Goal: Information Seeking & Learning: Learn about a topic

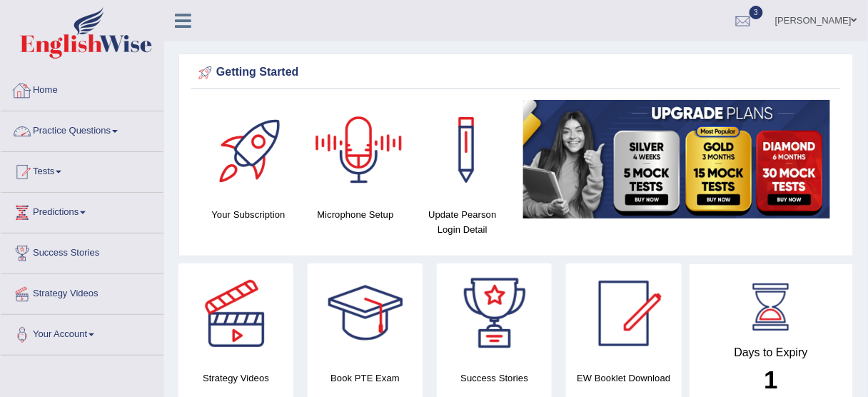
click at [57, 127] on link "Practice Questions" at bounding box center [82, 129] width 163 height 36
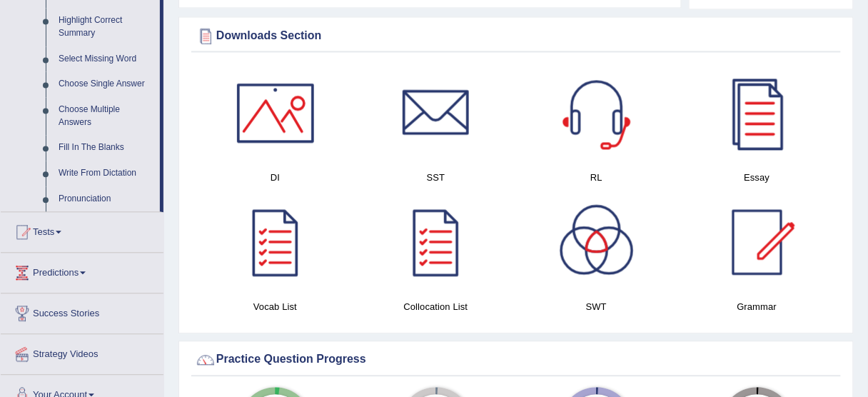
scroll to position [685, 0]
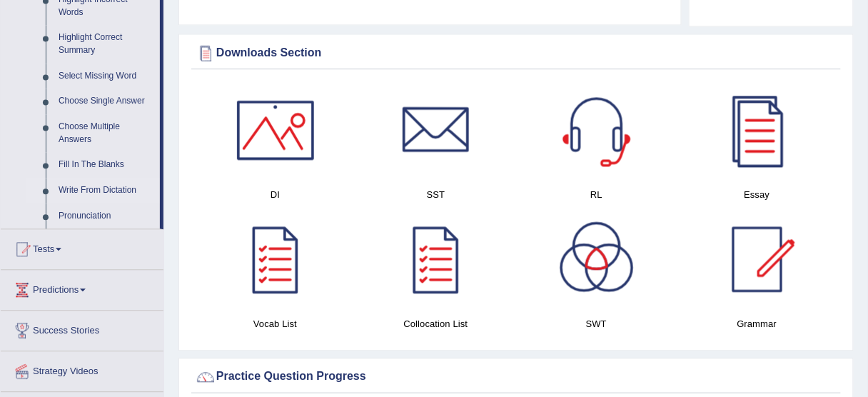
click at [113, 191] on link "Write From Dictation" at bounding box center [106, 191] width 108 height 26
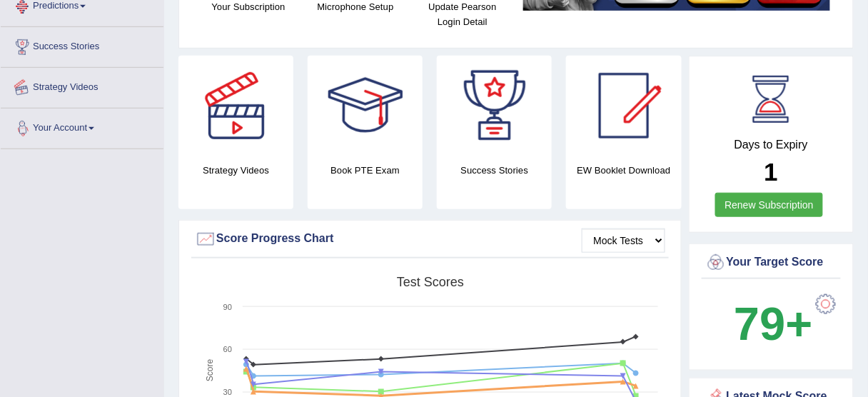
scroll to position [335, 0]
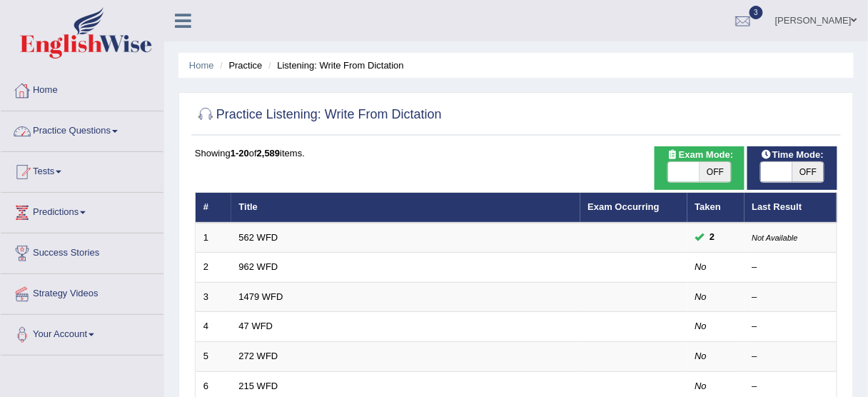
click at [685, 176] on span at bounding box center [683, 172] width 31 height 20
click at [680, 173] on span at bounding box center [683, 172] width 31 height 20
checkbox input "true"
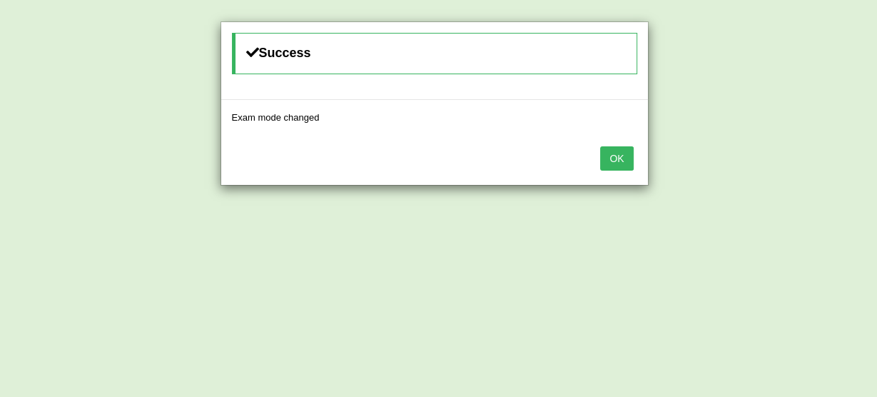
click at [619, 153] on button "OK" at bounding box center [616, 158] width 33 height 24
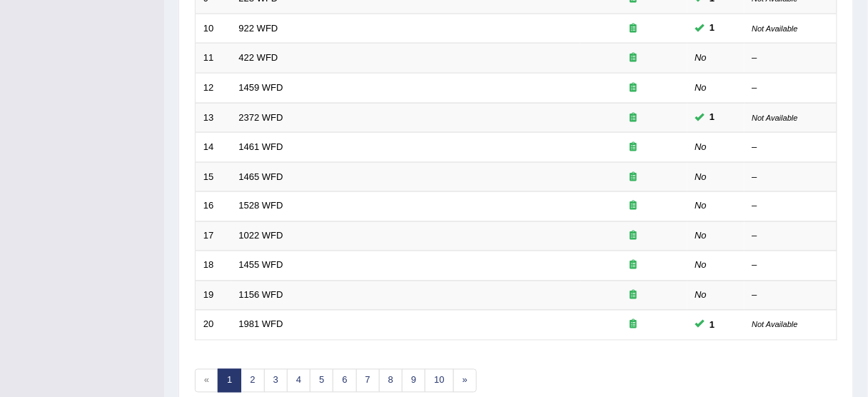
scroll to position [542, 0]
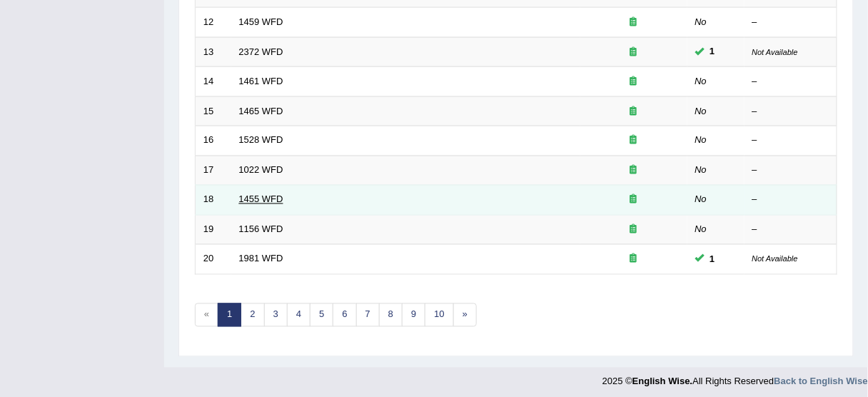
click at [263, 194] on link "1455 WFD" at bounding box center [261, 199] width 44 height 11
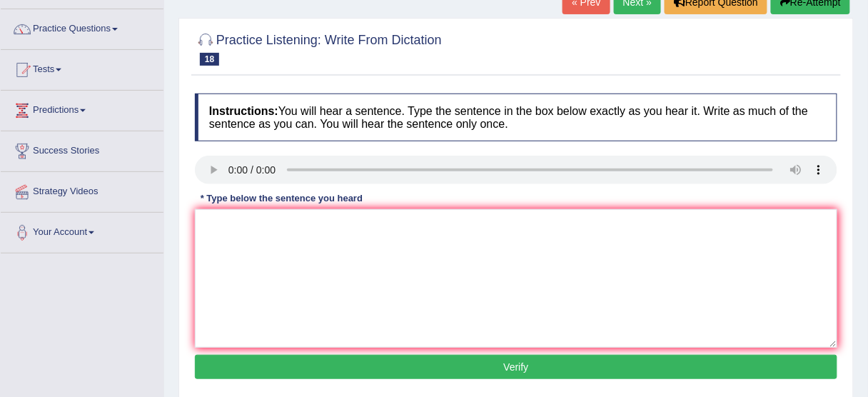
scroll to position [114, 0]
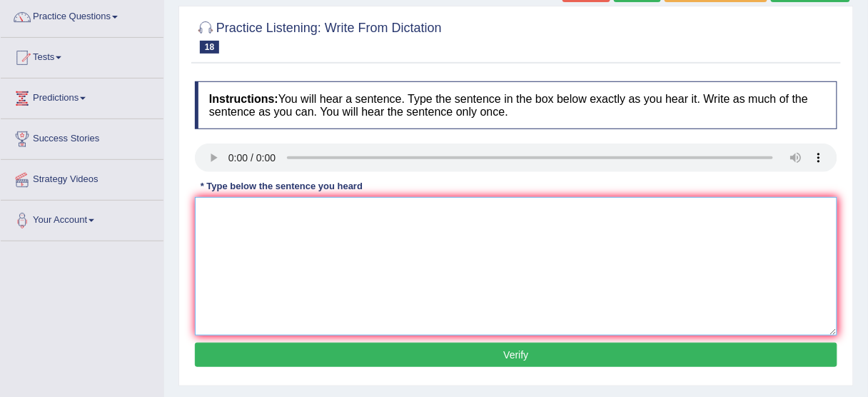
click at [225, 221] on textarea at bounding box center [516, 266] width 642 height 138
type textarea "You must wear a hard hat on construction side."
click at [382, 352] on button "Verify" at bounding box center [516, 355] width 642 height 24
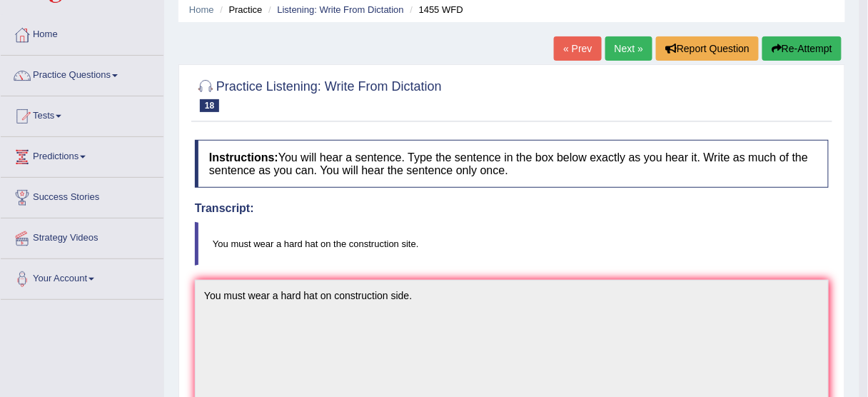
scroll to position [0, 0]
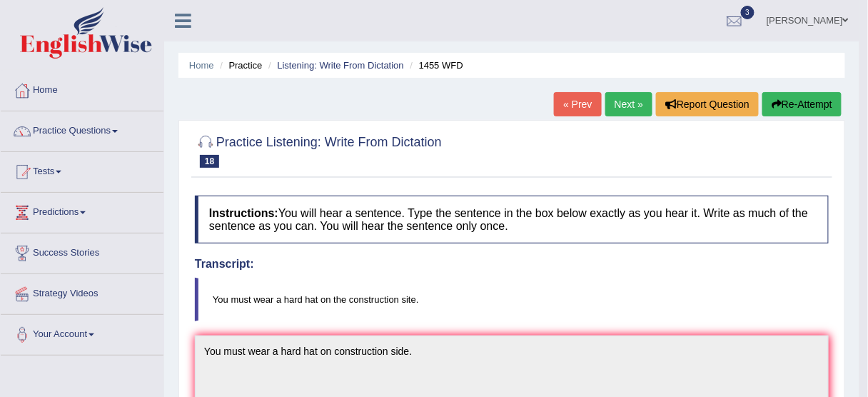
click at [625, 102] on link "Next »" at bounding box center [628, 104] width 47 height 24
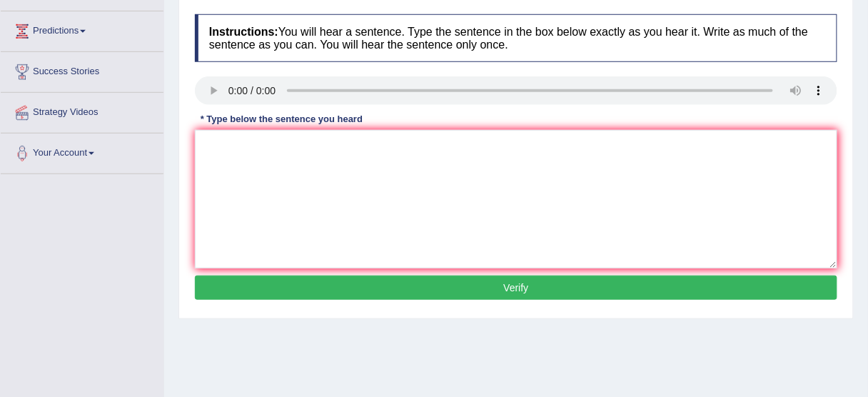
scroll to position [228, 0]
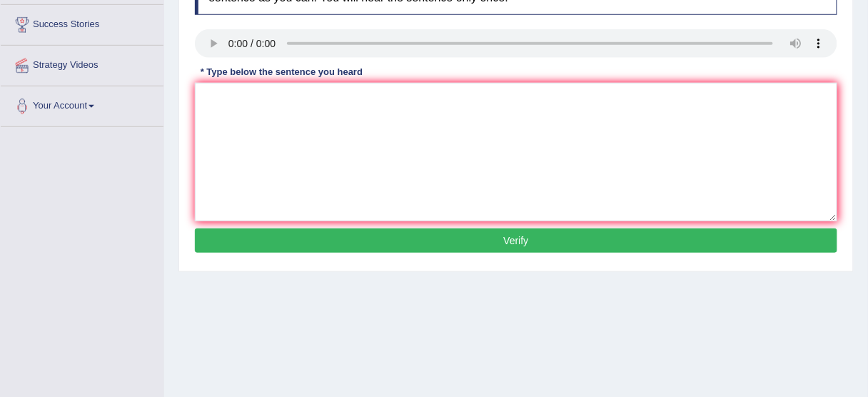
click at [488, 242] on button "Verify" at bounding box center [516, 240] width 642 height 24
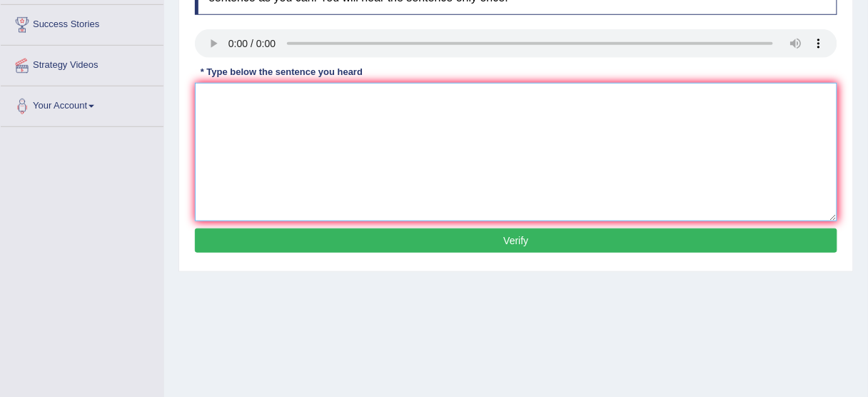
click at [244, 123] on textarea at bounding box center [516, 152] width 642 height 138
click at [263, 103] on textarea "Chemical reasion are occur when combined or changed" at bounding box center [516, 152] width 642 height 138
click at [280, 131] on textarea "Chemical reacsion are occur when combined or changed" at bounding box center [516, 152] width 642 height 138
click at [291, 131] on textarea "Chemical reacsion are occur when combined or changed" at bounding box center [516, 152] width 642 height 138
type textarea "Chemical reacsion are occur when combined or changed"
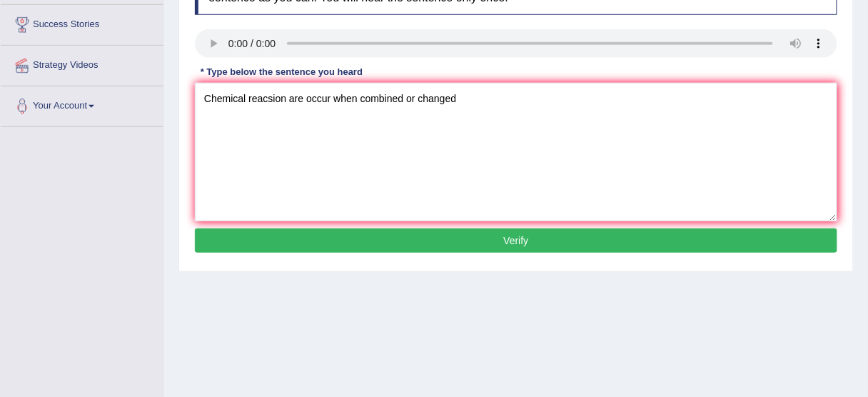
click at [409, 242] on button "Verify" at bounding box center [516, 240] width 642 height 24
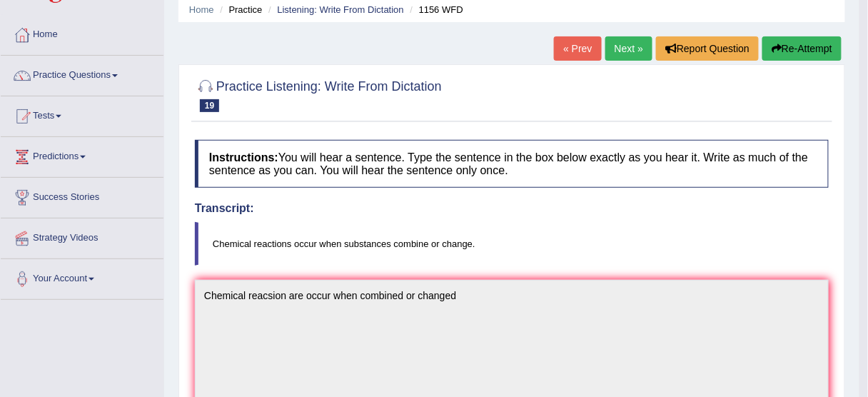
scroll to position [0, 0]
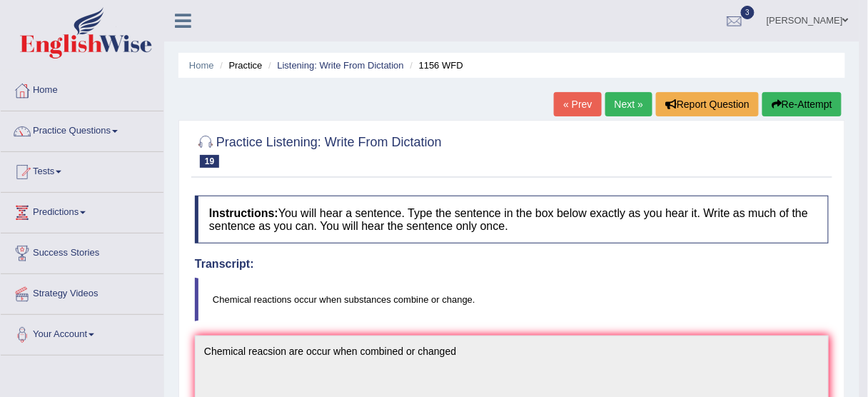
click at [617, 101] on link "Next »" at bounding box center [628, 104] width 47 height 24
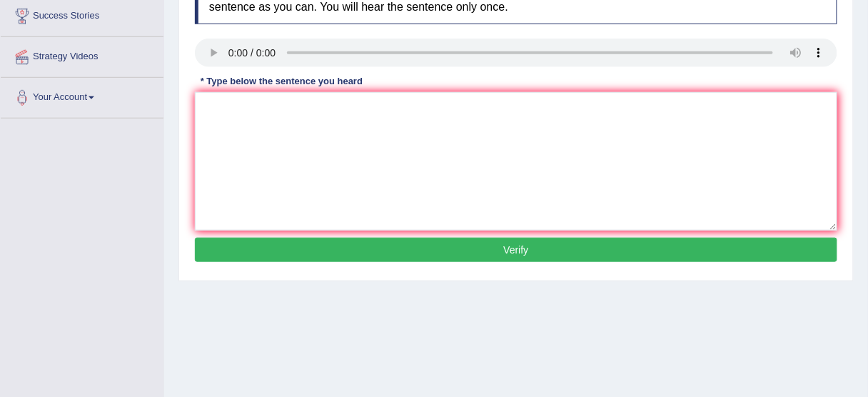
scroll to position [171, 0]
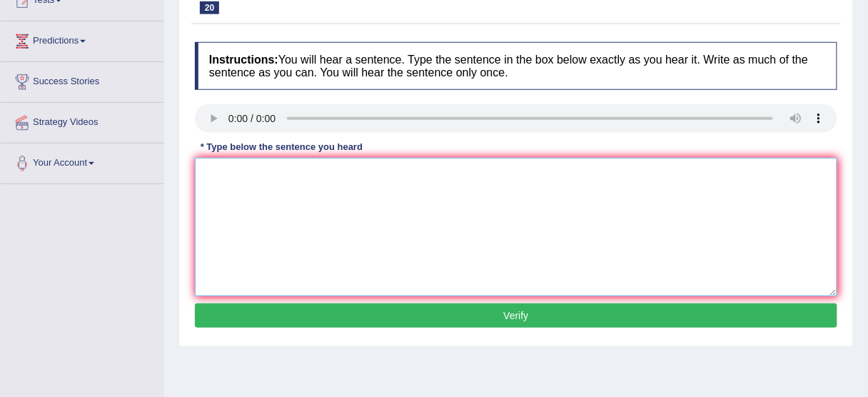
click at [214, 175] on textarea at bounding box center [516, 227] width 642 height 138
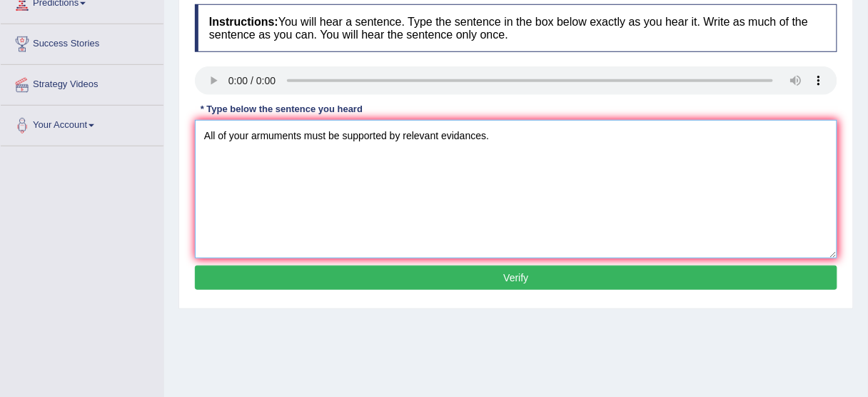
scroll to position [228, 0]
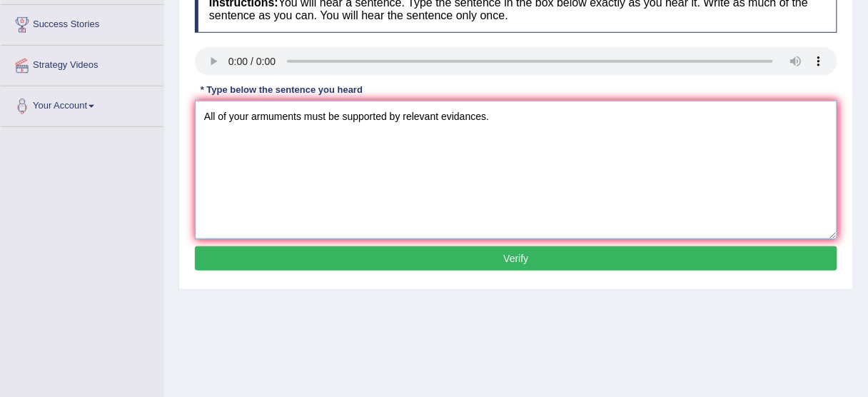
type textarea "All of your armuments must be supported by relevant evidances."
click at [396, 252] on button "Verify" at bounding box center [516, 258] width 642 height 24
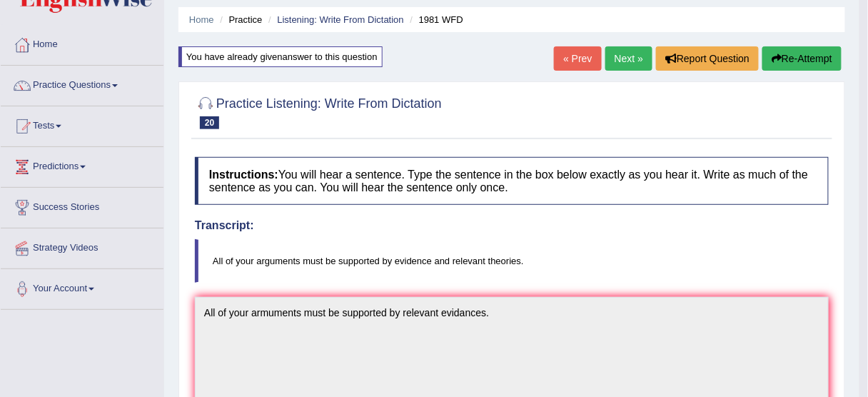
scroll to position [0, 0]
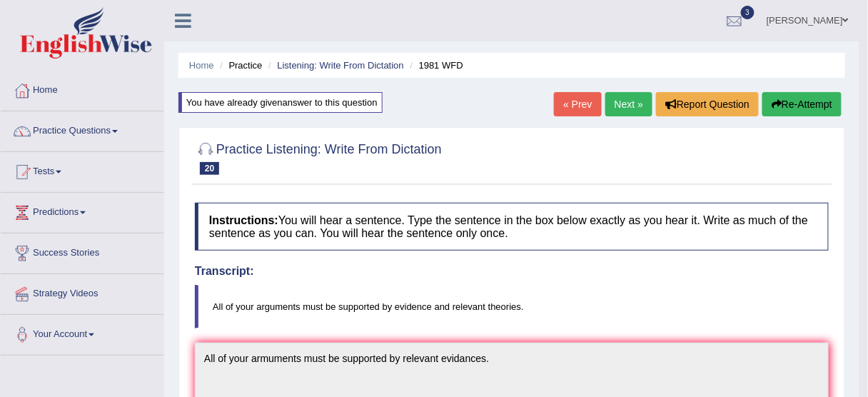
click at [614, 105] on link "Next »" at bounding box center [628, 104] width 47 height 24
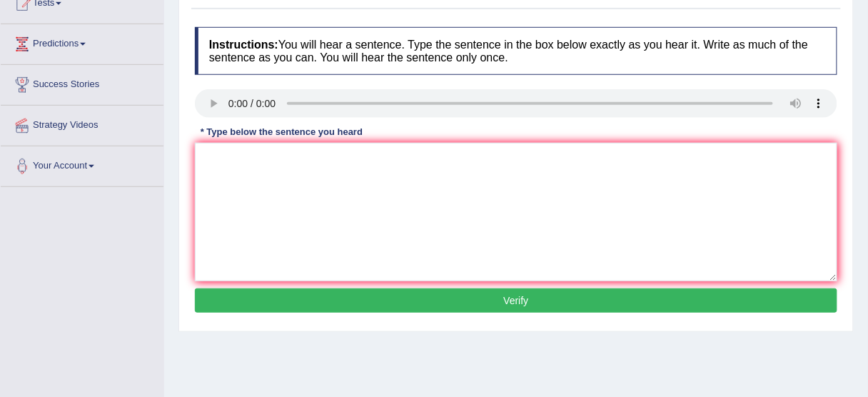
scroll to position [171, 0]
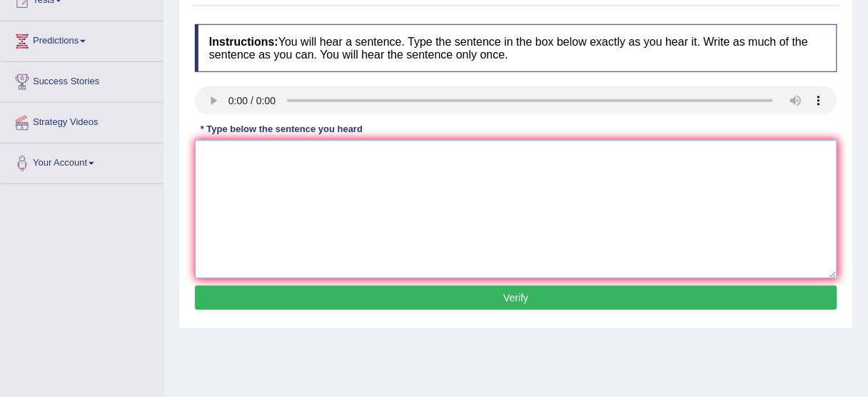
click at [233, 151] on textarea at bounding box center [516, 209] width 642 height 138
type textarea "Unemployemts rates has fallen in a recent years to a lowest."
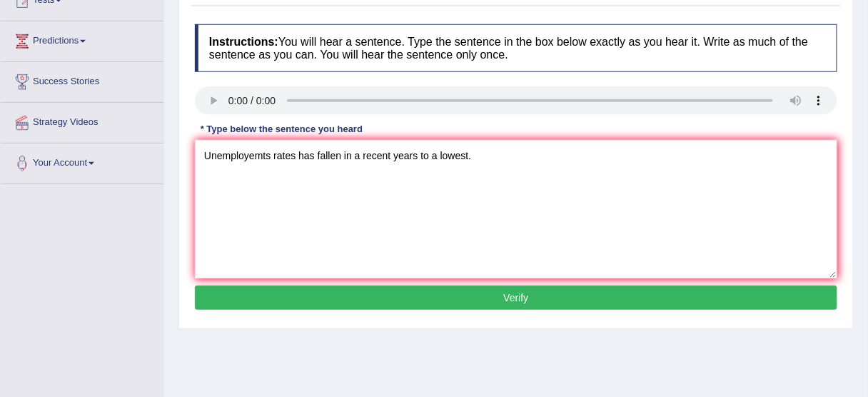
click at [389, 301] on button "Verify" at bounding box center [516, 297] width 642 height 24
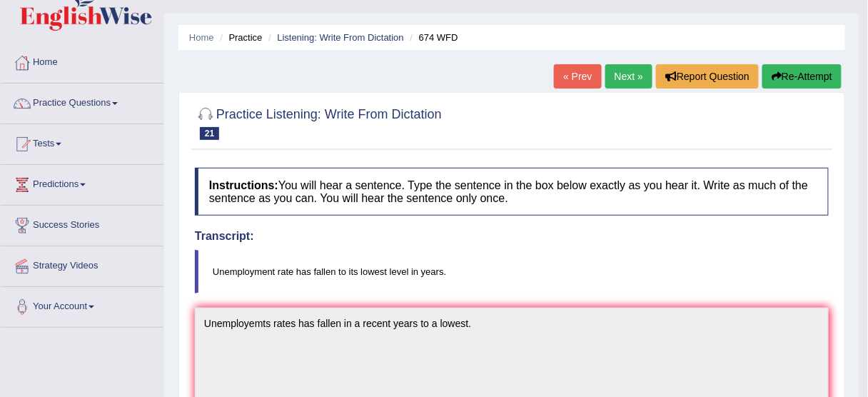
scroll to position [9, 0]
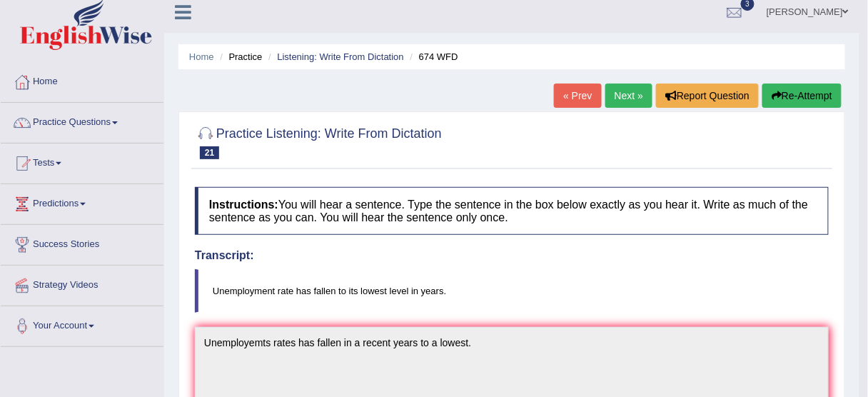
click at [800, 92] on button "Re-Attempt" at bounding box center [801, 95] width 79 height 24
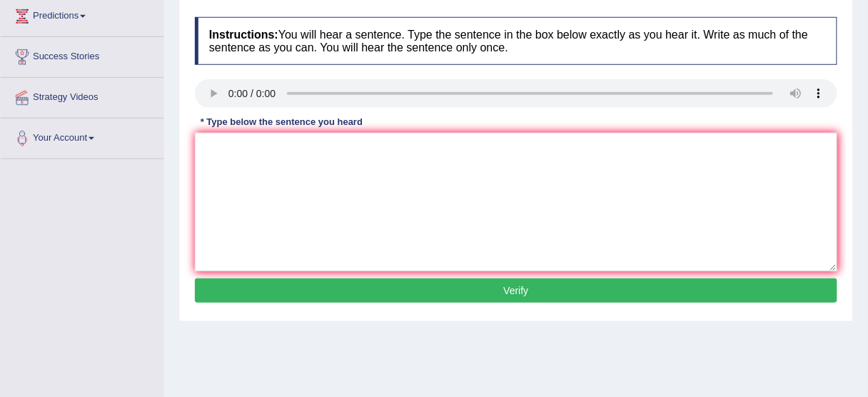
scroll to position [67, 0]
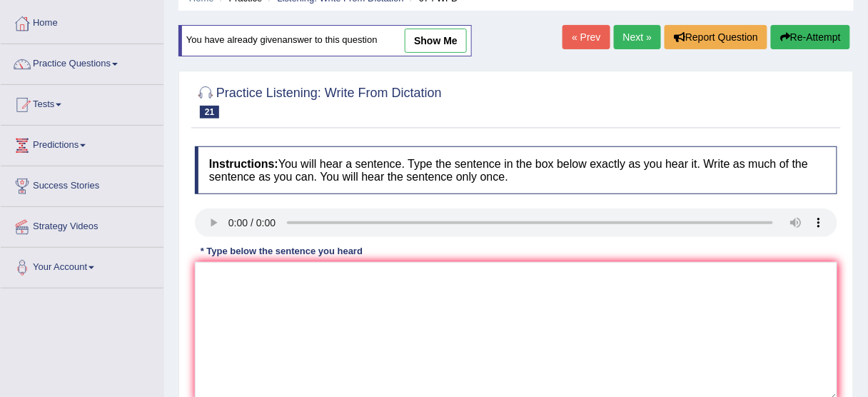
click at [622, 31] on link "Next »" at bounding box center [637, 37] width 47 height 24
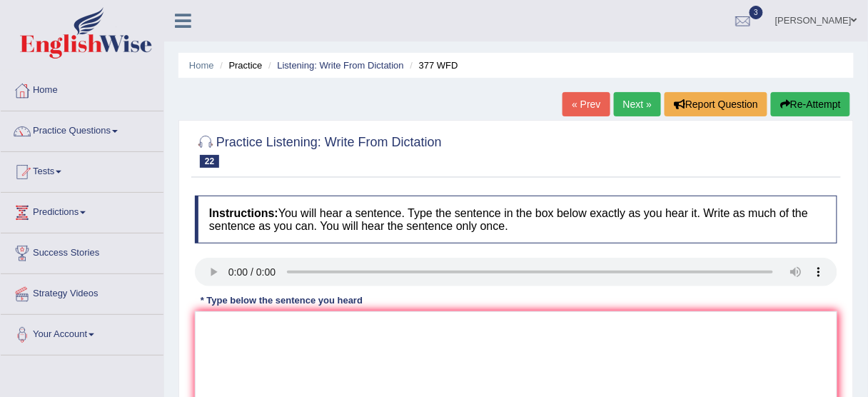
click at [629, 101] on link "Next »" at bounding box center [637, 104] width 47 height 24
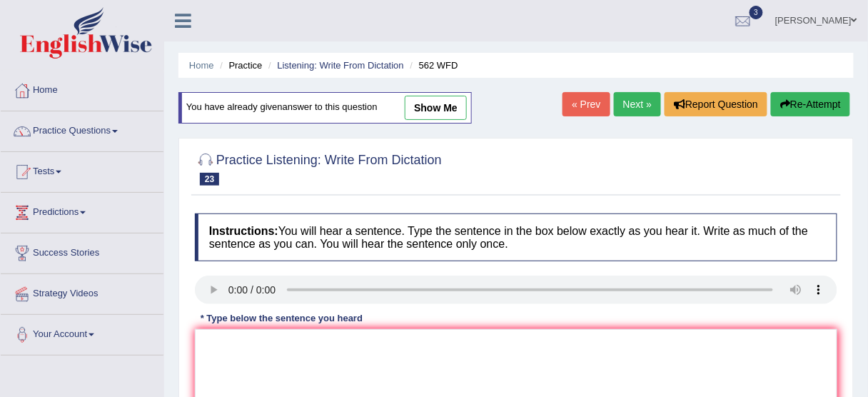
click at [629, 101] on link "Next »" at bounding box center [637, 104] width 47 height 24
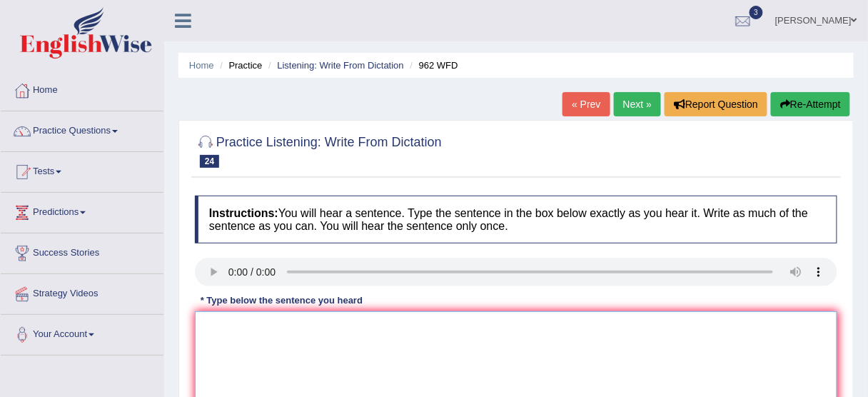
click at [265, 337] on textarea at bounding box center [516, 380] width 642 height 138
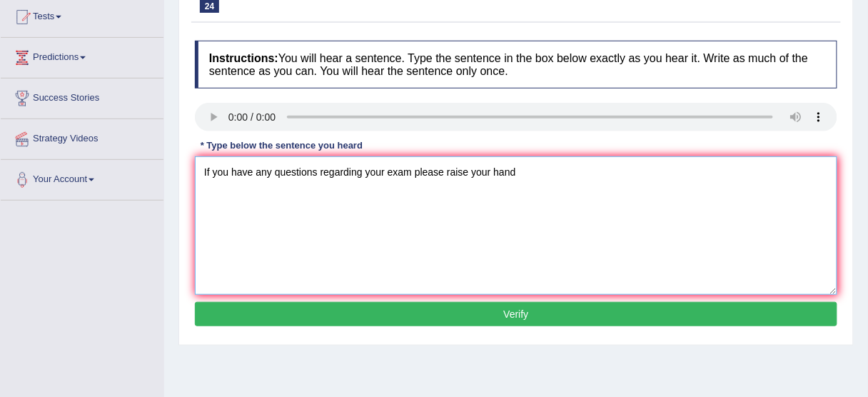
scroll to position [171, 0]
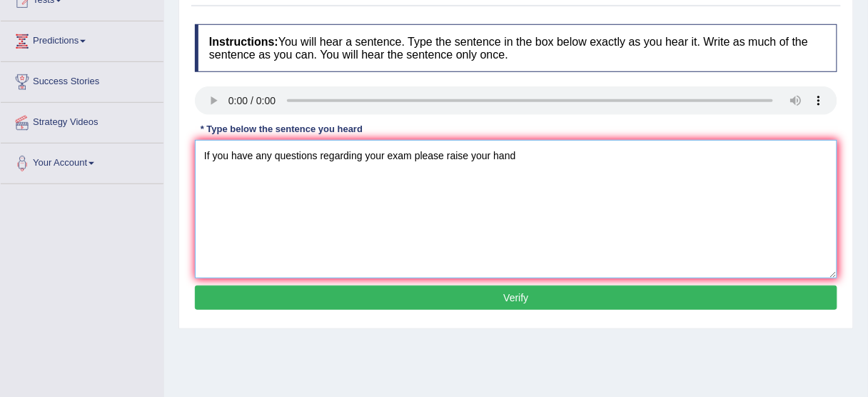
type textarea "If you have any questions regarding your exam please raise your hand"
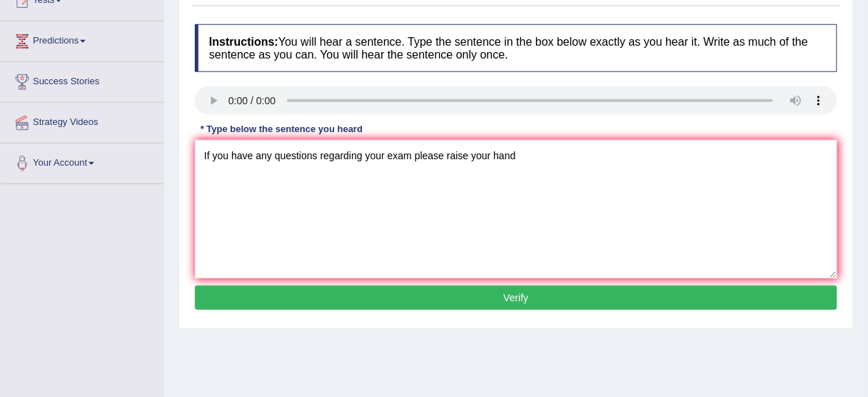
click at [501, 298] on button "Verify" at bounding box center [516, 297] width 642 height 24
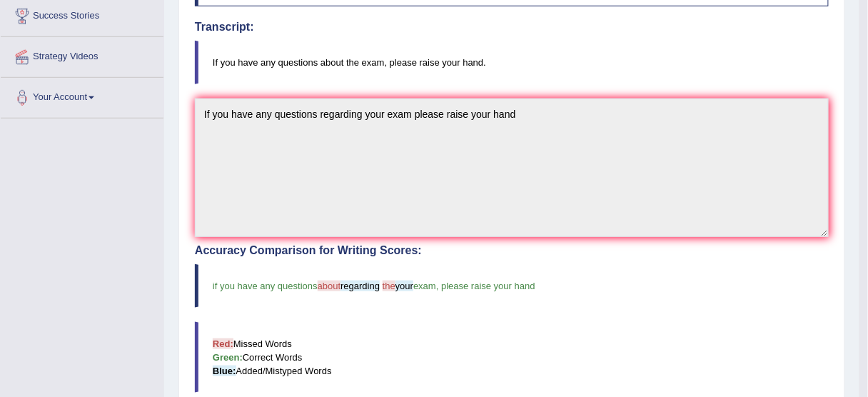
scroll to position [9, 0]
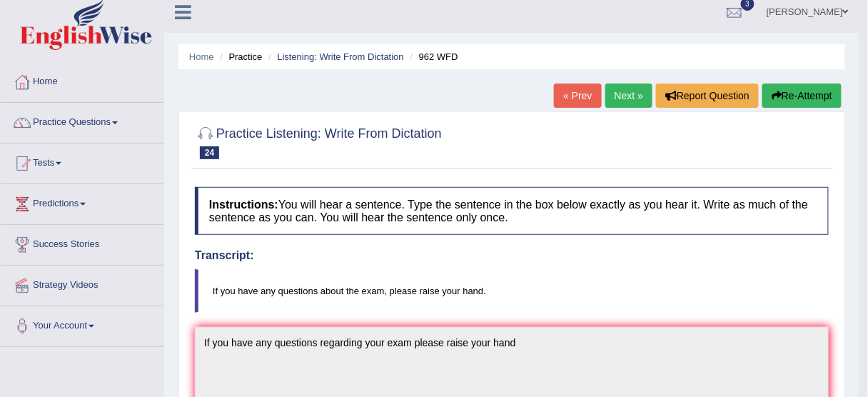
click at [620, 92] on link "Next »" at bounding box center [628, 95] width 47 height 24
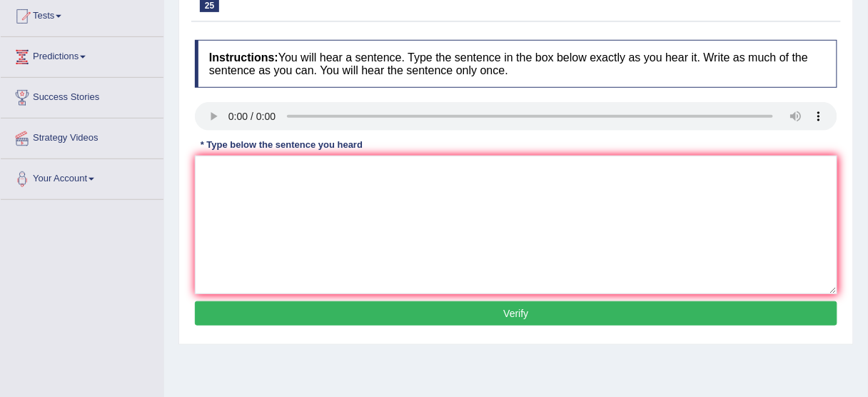
scroll to position [171, 0]
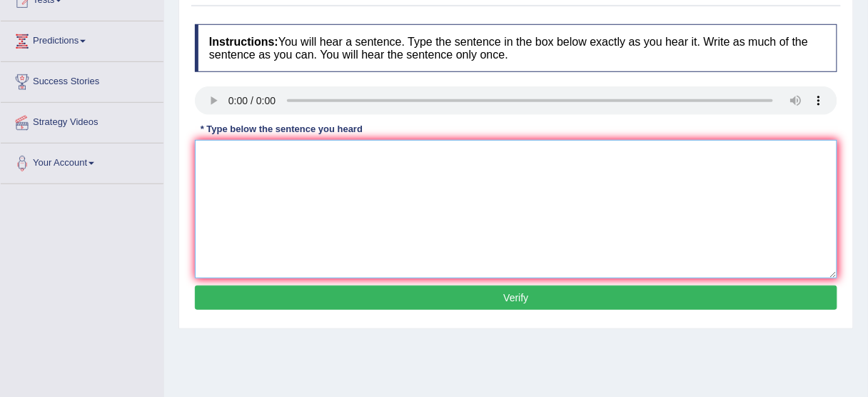
click at [229, 177] on textarea at bounding box center [516, 209] width 642 height 138
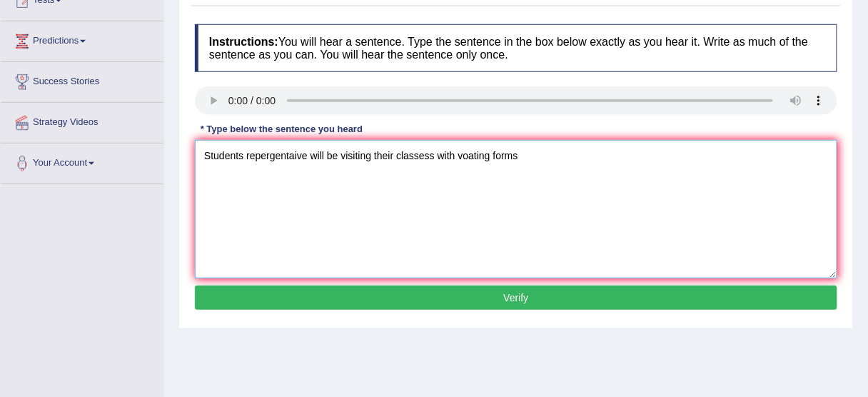
click at [305, 158] on textarea "Students repergentaive will be visiting their classess with voating forms" at bounding box center [516, 209] width 642 height 138
type textarea "Students repergentative will be visiting their classess with voating forms"
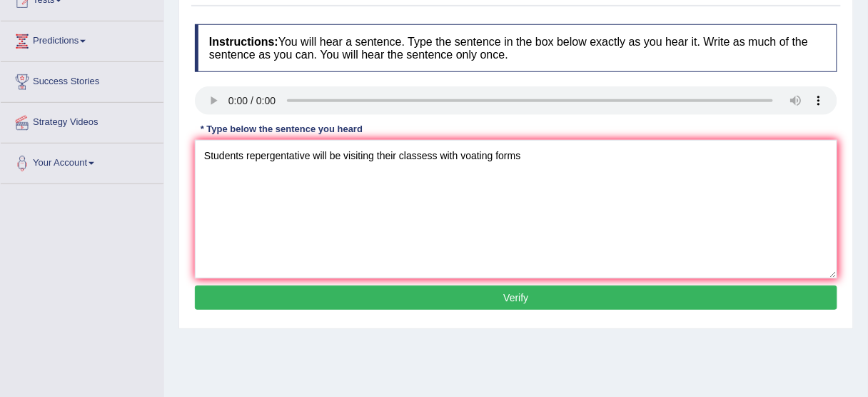
click at [454, 299] on button "Verify" at bounding box center [516, 297] width 642 height 24
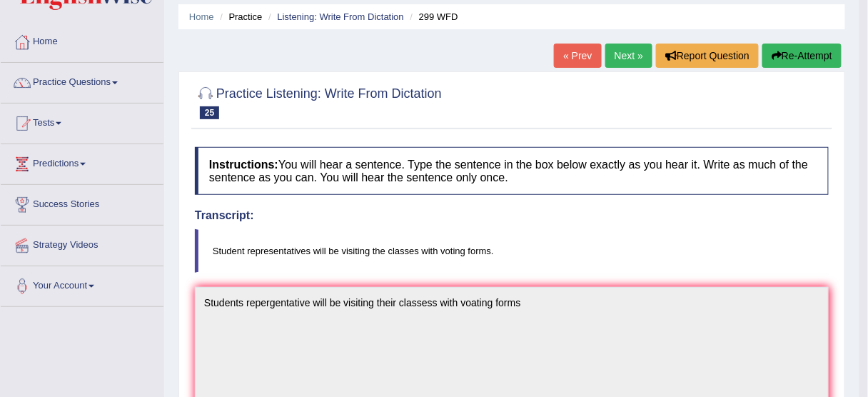
scroll to position [0, 0]
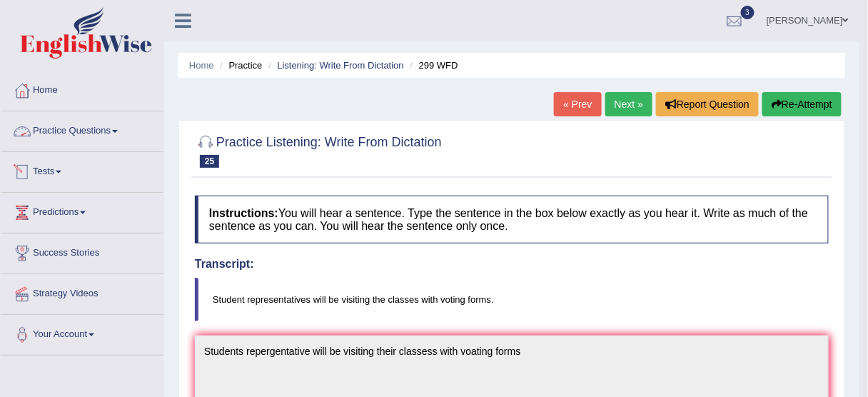
click at [60, 131] on link "Practice Questions" at bounding box center [82, 129] width 163 height 36
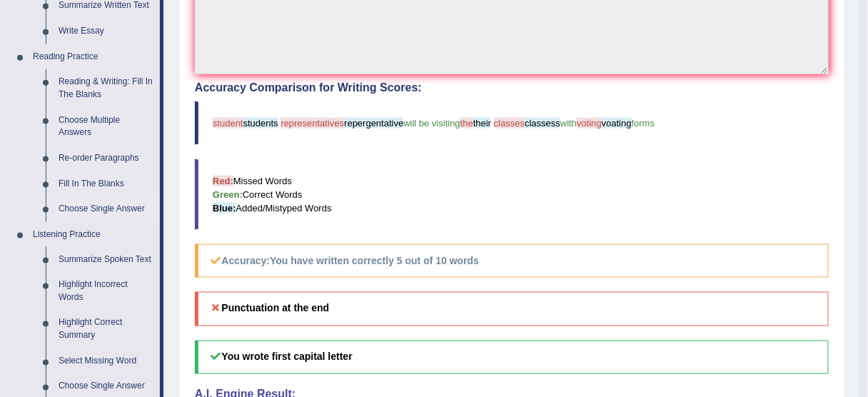
scroll to position [228, 0]
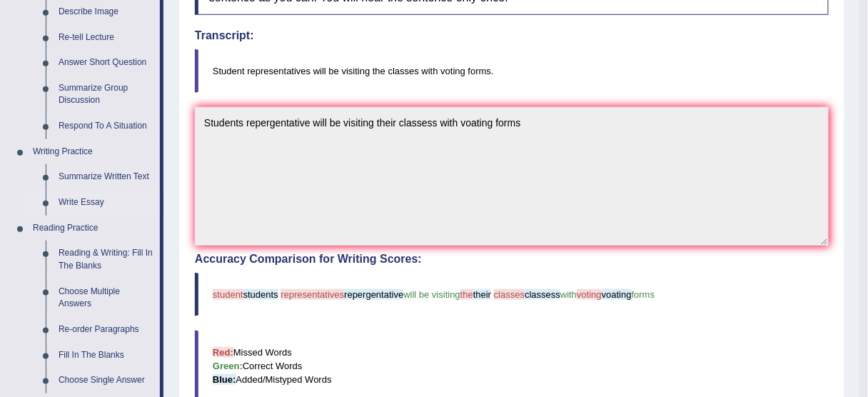
click at [83, 198] on link "Write Essay" at bounding box center [106, 203] width 108 height 26
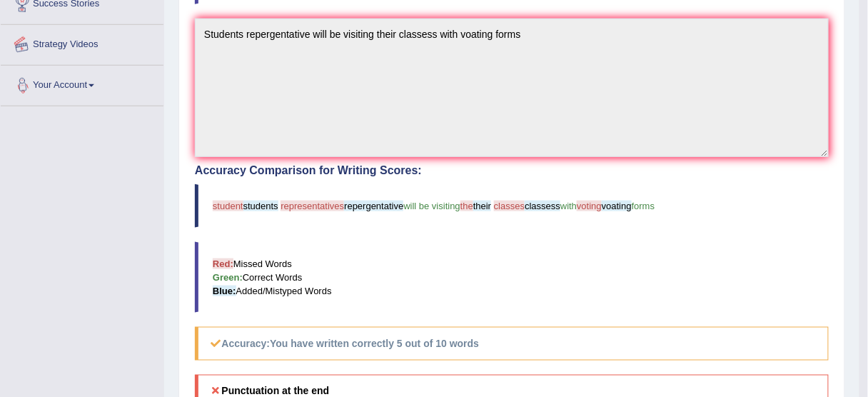
scroll to position [370, 0]
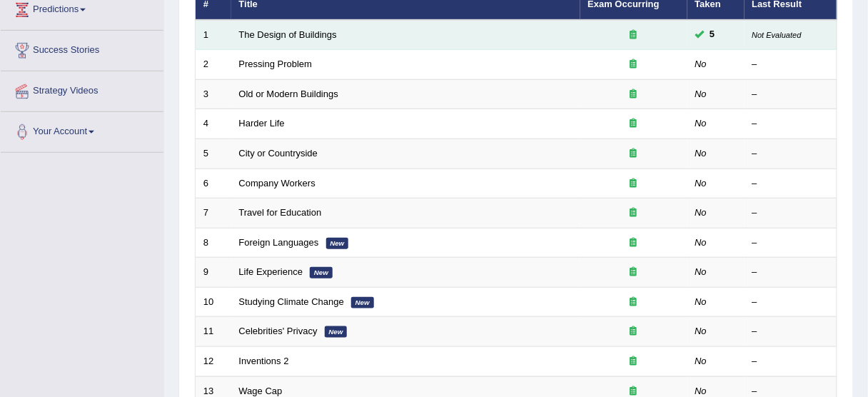
scroll to position [343, 0]
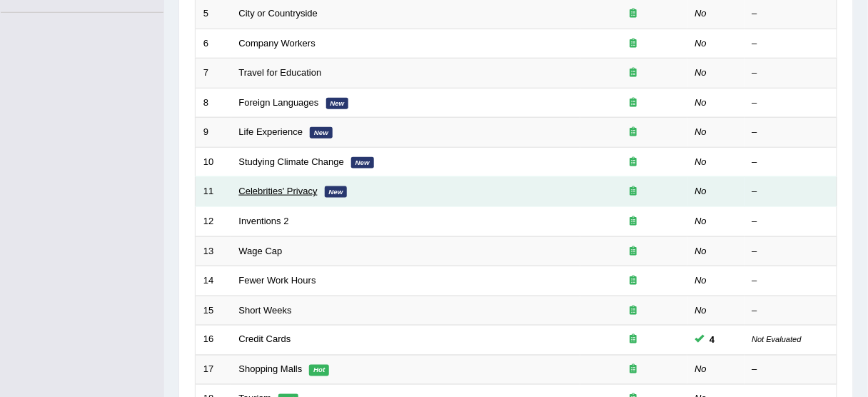
click at [270, 188] on link "Celebrities' Privacy" at bounding box center [278, 191] width 78 height 11
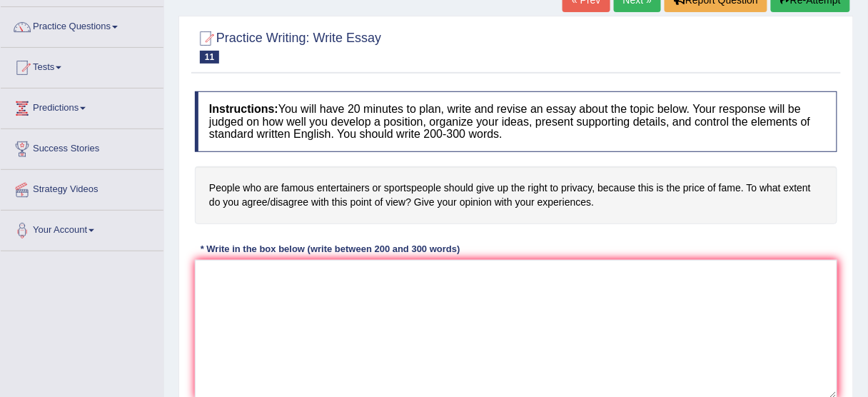
scroll to position [114, 0]
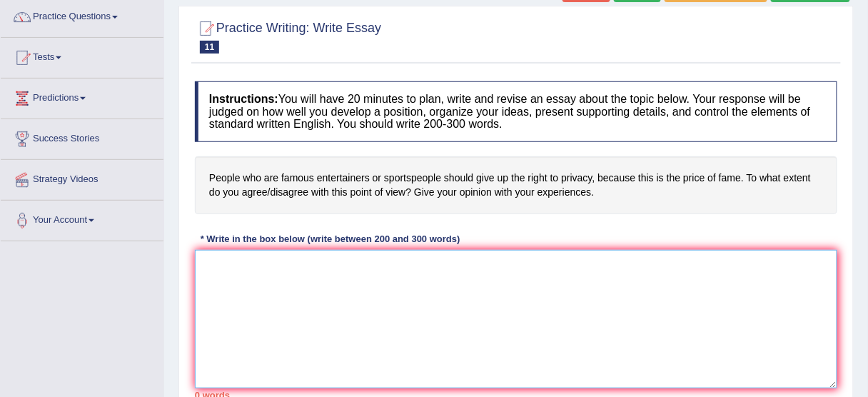
click at [275, 267] on textarea at bounding box center [516, 319] width 642 height 138
click at [275, 267] on textarea "Introcduction in one hand in another hand in conclusion," at bounding box center [516, 319] width 642 height 138
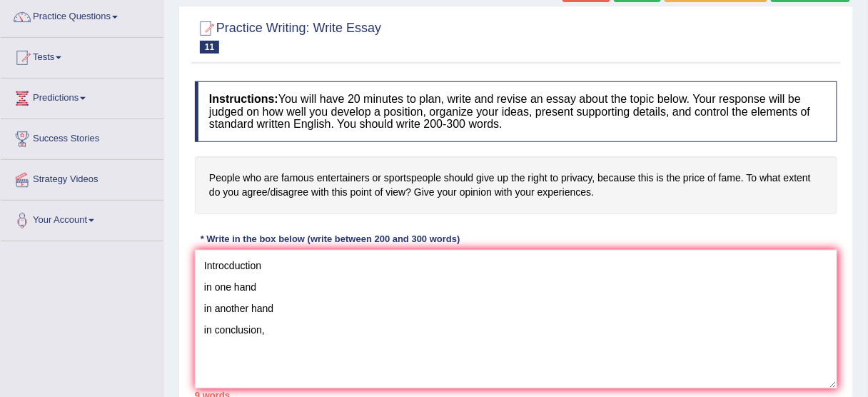
drag, startPoint x: 208, startPoint y: 174, endPoint x: 268, endPoint y: 175, distance: 60.7
click at [268, 175] on h4 "People who are famous entertainers or sportspeople should give up the right to …" at bounding box center [516, 185] width 642 height 58
click at [263, 263] on textarea "Introcduction in one hand in another hand in conclusion," at bounding box center [516, 319] width 642 height 138
click at [293, 267] on textarea "Introcduction in one hand in another hand in conclusion," at bounding box center [516, 319] width 642 height 138
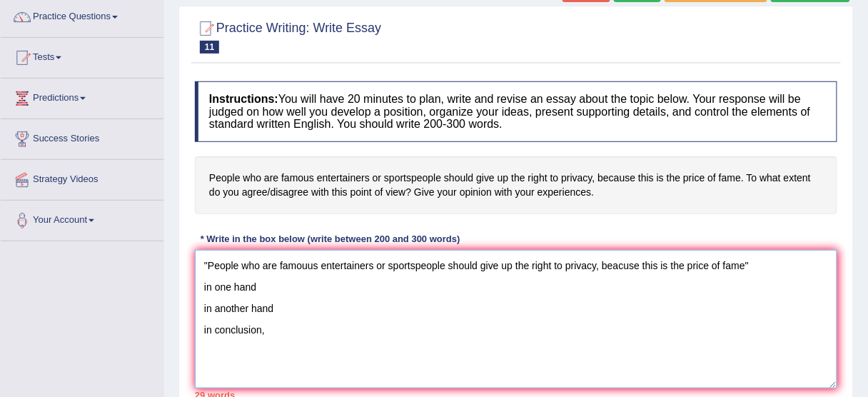
click at [752, 261] on textarea ""People who are famouus entertainers or sportspeople should give up the right t…" at bounding box center [516, 319] width 642 height 138
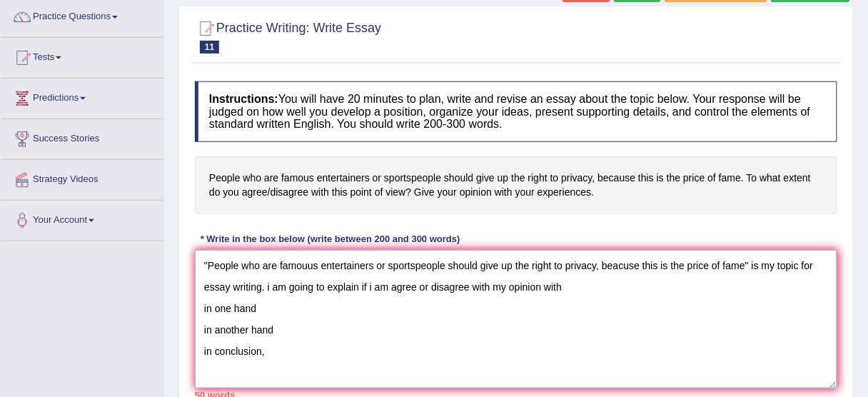
click at [271, 285] on textarea ""People who are famouus entertainers or sportspeople should give up the right t…" at bounding box center [516, 319] width 642 height 138
click at [566, 288] on textarea ""People who are famouus entertainers or sportspeople should give up the right t…" at bounding box center [516, 319] width 642 height 138
click at [206, 306] on textarea ""People who are famouus entertainers or sportspeople should give up the right t…" at bounding box center [516, 319] width 642 height 138
click at [261, 308] on textarea ""People who are famouus entertainers or sportspeople should give up the right t…" at bounding box center [516, 319] width 642 height 138
click at [310, 267] on textarea ""People who are famouus entertainers or sportspeople should give up the right t…" at bounding box center [516, 319] width 642 height 138
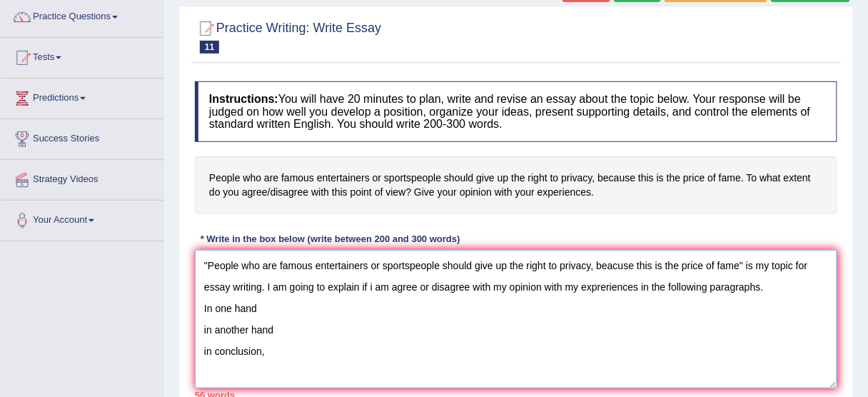
click at [284, 305] on textarea ""People who are famous entertainers or sportspeople should give up the right to…" at bounding box center [516, 319] width 642 height 138
click at [282, 327] on textarea ""People who are famous entertainers or sportspeople should give up the right to…" at bounding box center [516, 319] width 642 height 138
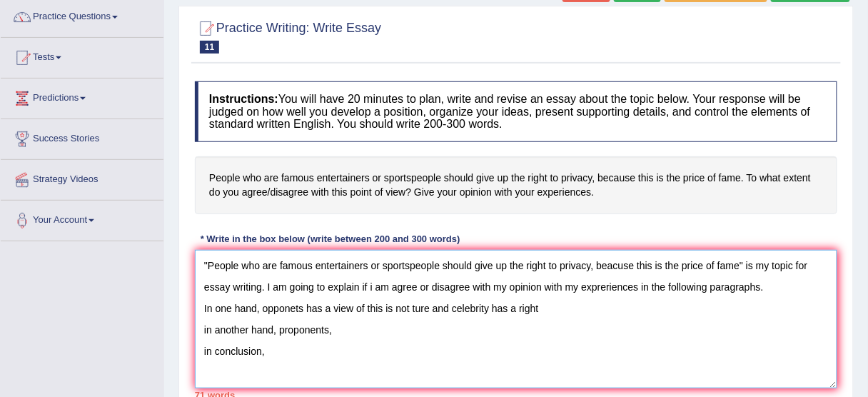
click at [544, 310] on textarea ""People who are famous entertainers or sportspeople should give up the right to…" at bounding box center [516, 319] width 642 height 138
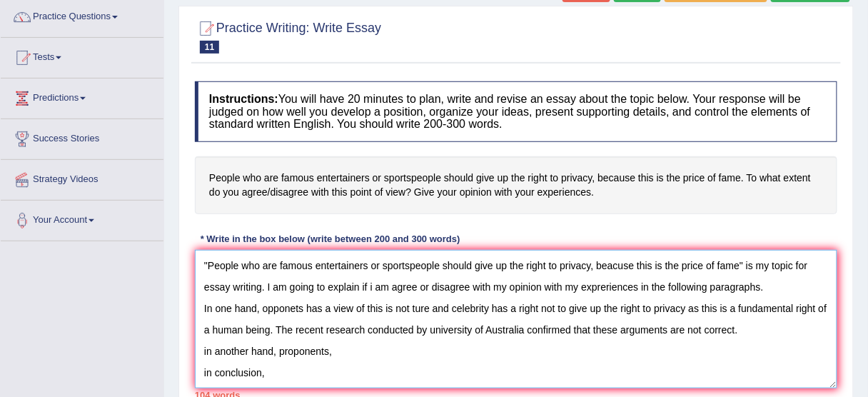
click at [206, 348] on textarea ""People who are famous entertainers or sportspeople should give up the right to…" at bounding box center [516, 319] width 642 height 138
click at [335, 349] on textarea ""People who are famous entertainers or sportspeople should give up the right to…" at bounding box center [516, 319] width 642 height 138
click at [331, 353] on textarea ""People who are famous entertainers or sportspeople should give up the right to…" at bounding box center [516, 319] width 642 height 138
click at [676, 367] on textarea ""People who are famous entertainers or sportspeople should give up the right to…" at bounding box center [516, 319] width 642 height 138
click at [460, 352] on textarea ""People who are famous entertainers or sportspeople should give up the right to…" at bounding box center [516, 319] width 642 height 138
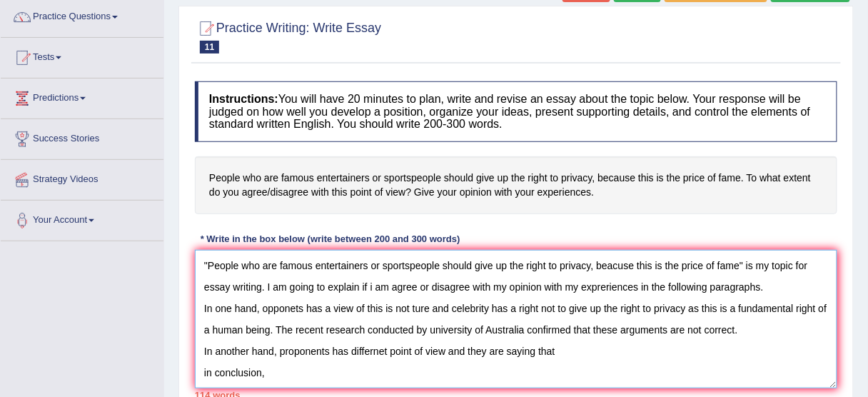
drag, startPoint x: 279, startPoint y: 265, endPoint x: 736, endPoint y: 260, distance: 457.4
click at [736, 260] on textarea ""People who are famous entertainers or sportspeople should give up the right to…" at bounding box center [516, 319] width 642 height 138
click at [567, 355] on textarea ""People who are famous entertainers or sportspeople should give up the right to…" at bounding box center [516, 319] width 642 height 138
paste textarea "famous entertainers or sportspeople should give up the right to privacy, beacus…"
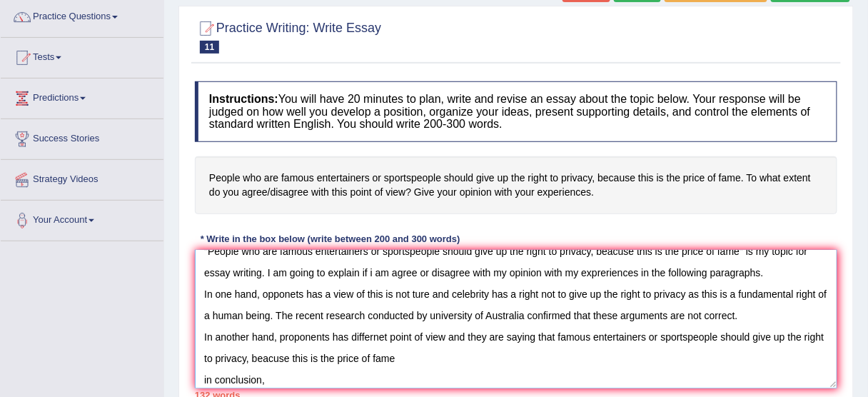
scroll to position [21, 0]
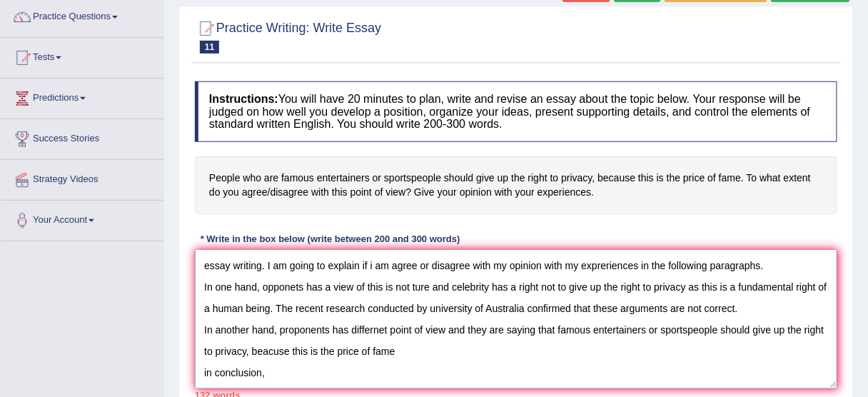
click at [749, 326] on textarea ""People who are famous entertainers or sportspeople should give up the right to…" at bounding box center [516, 319] width 642 height 138
click at [402, 345] on textarea ""People who are famous entertainers or sportspeople should give up the right to…" at bounding box center [516, 319] width 642 height 138
paste textarea "famous entertainers or sportspeople should give up the right to privacy, beacus…"
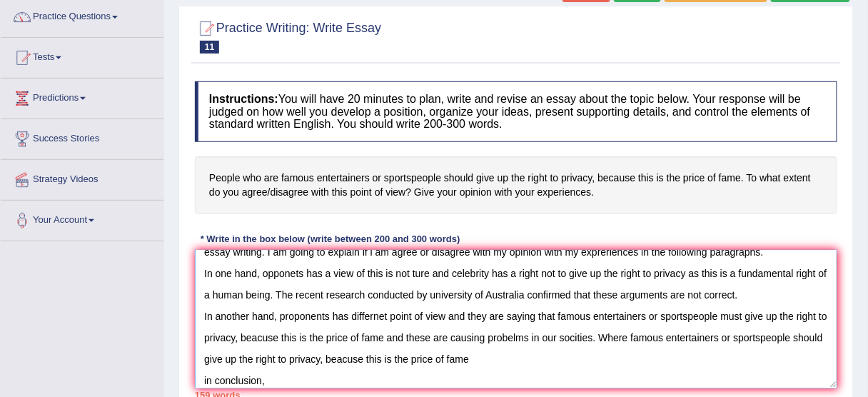
scroll to position [43, 0]
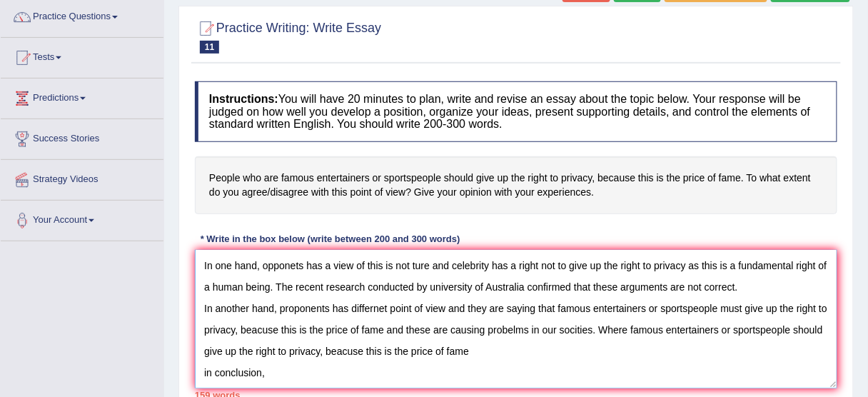
drag, startPoint x: 203, startPoint y: 348, endPoint x: 503, endPoint y: 359, distance: 300.6
click at [503, 359] on textarea ""People who are famous entertainers or sportspeople should give up the right to…" at bounding box center [516, 319] width 642 height 138
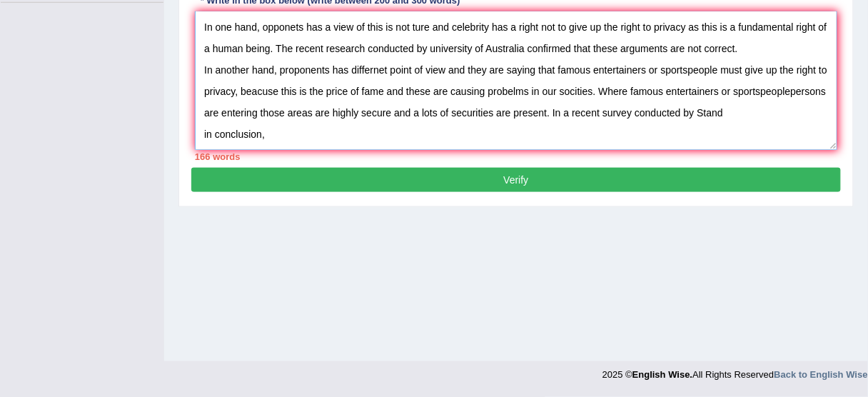
scroll to position [238, 0]
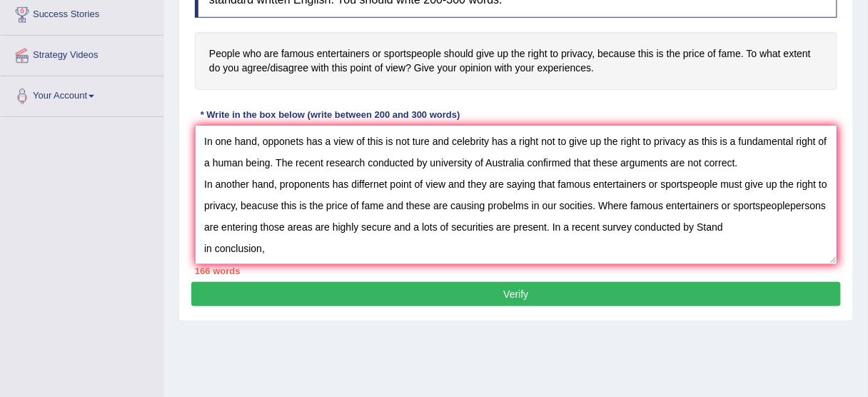
click at [290, 243] on textarea ""People who are famous entertainers or sportspeople should give up the right to…" at bounding box center [516, 195] width 642 height 138
click at [818, 224] on textarea ""People who are famous entertainers or sportspeople should give up the right to…" at bounding box center [516, 195] width 642 height 138
click at [287, 248] on textarea ""People who are famous entertainers or sportspeople should give up the right to…" at bounding box center [516, 195] width 642 height 138
click at [298, 248] on textarea ""People who are famous entertainers or sportspeople should give up the right to…" at bounding box center [516, 195] width 642 height 138
paste textarea "famous entertainers or sportspeople should give up the right to privacy, beacus…"
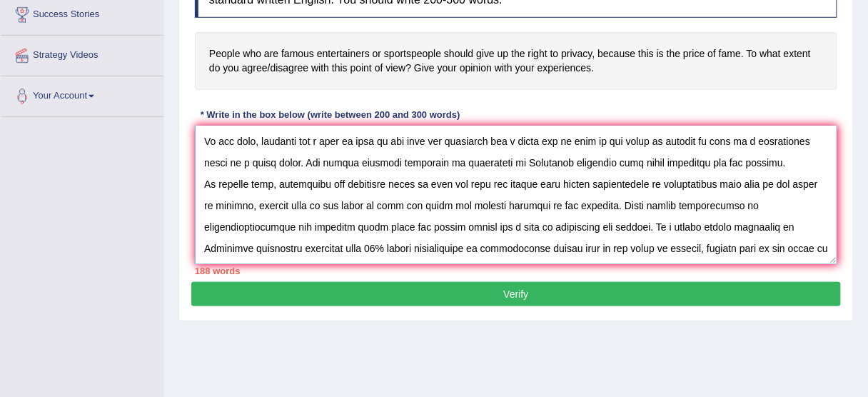
scroll to position [54, 0]
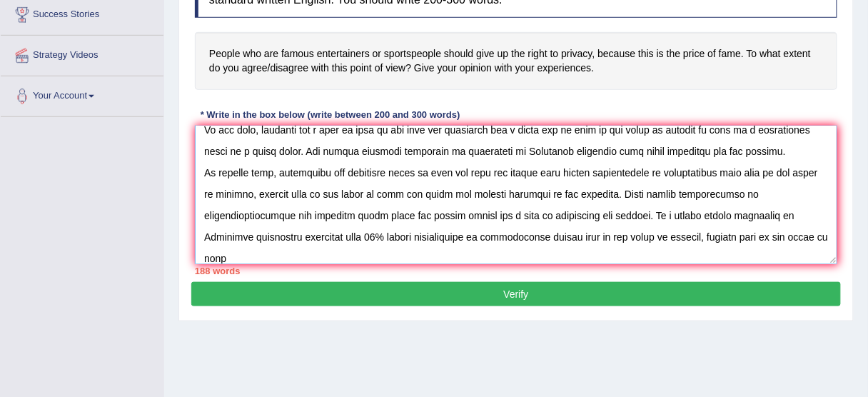
drag, startPoint x: 553, startPoint y: 234, endPoint x: 556, endPoint y: 248, distance: 14.6
click at [556, 248] on textarea at bounding box center [516, 195] width 642 height 138
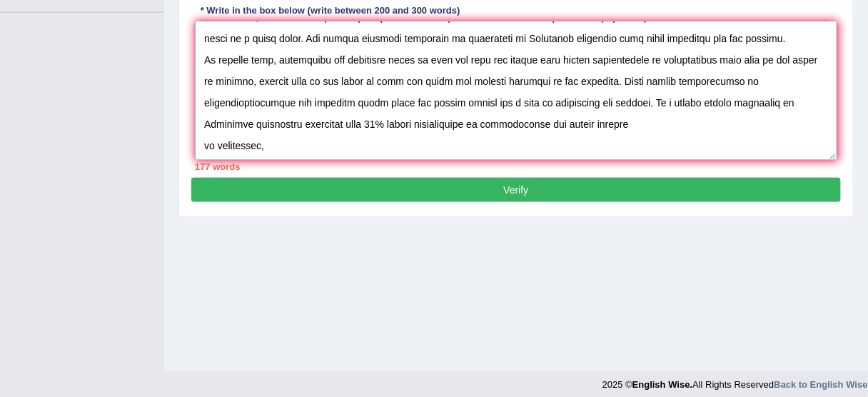
scroll to position [64, 0]
paste textarea "famous entertainers or sportspeople should give up the right to privacy, beacus…"
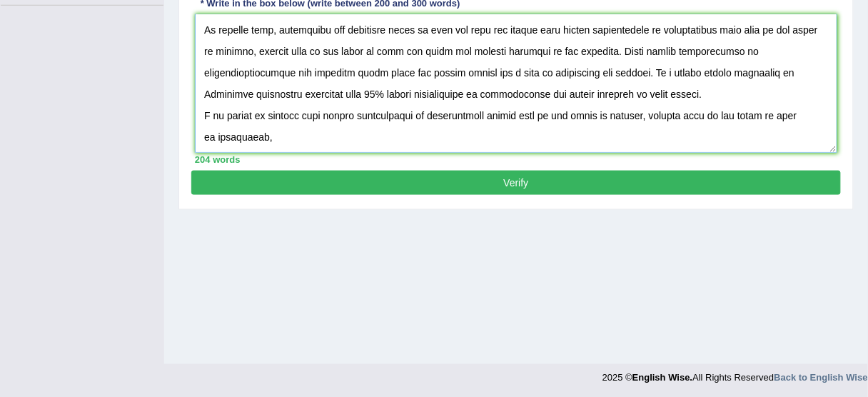
scroll to position [353, 0]
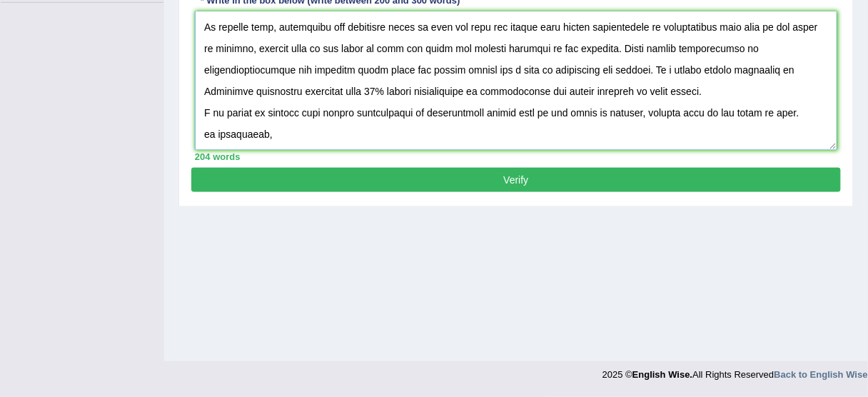
click at [206, 131] on textarea at bounding box center [516, 80] width 642 height 138
click at [278, 133] on textarea at bounding box center [516, 80] width 642 height 138
paste textarea "famous entertainers or sportspeople should give up the right to privacy, beacus…"
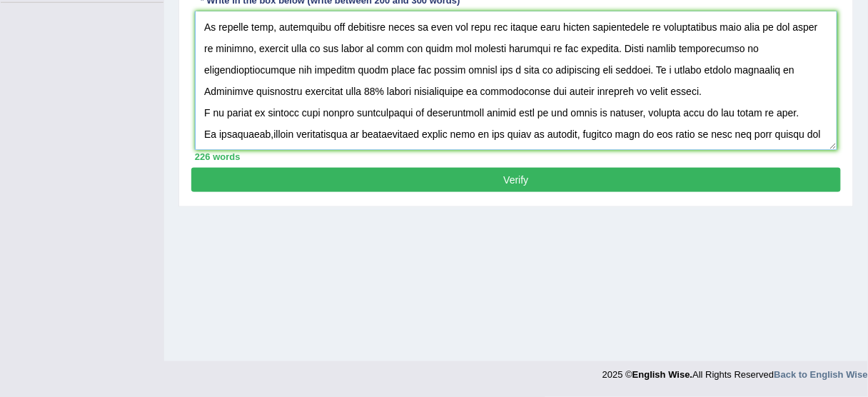
scroll to position [97, 0]
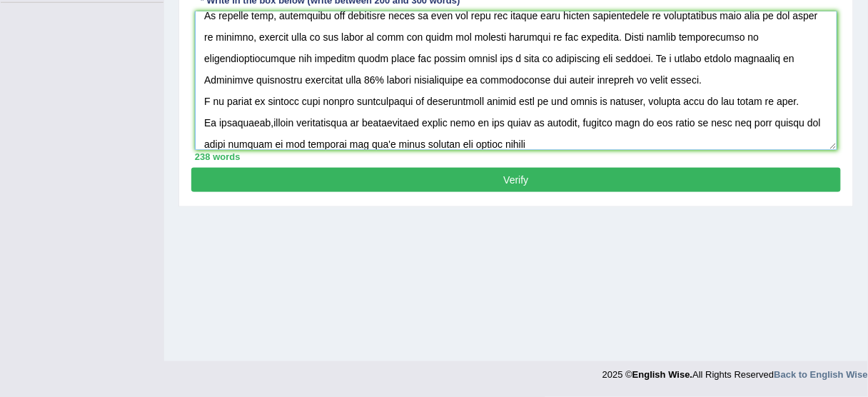
type textarea ""People who are famous entertainers or sportspeople should give up the right to…"
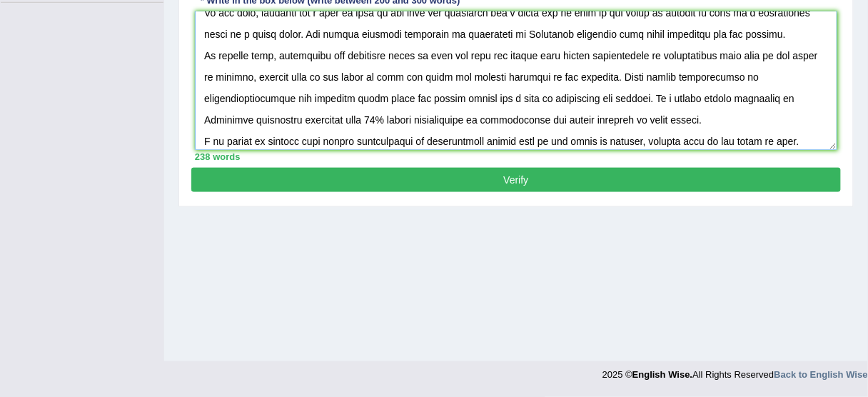
scroll to position [106, 0]
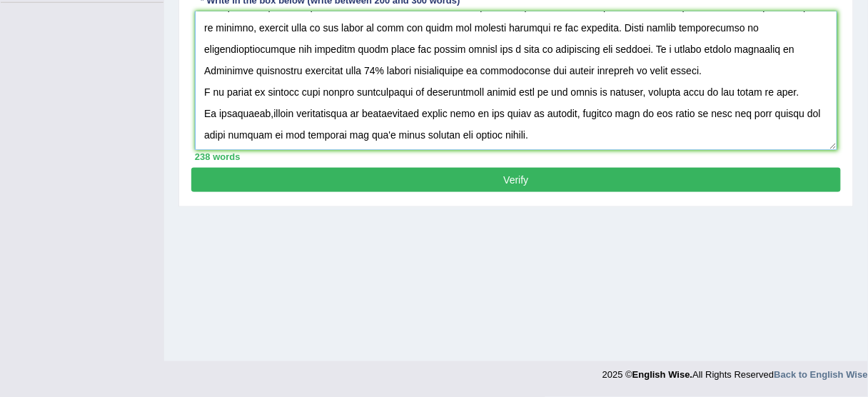
drag, startPoint x: 201, startPoint y: 22, endPoint x: 576, endPoint y: 146, distance: 394.4
click at [576, 146] on textarea at bounding box center [516, 80] width 642 height 138
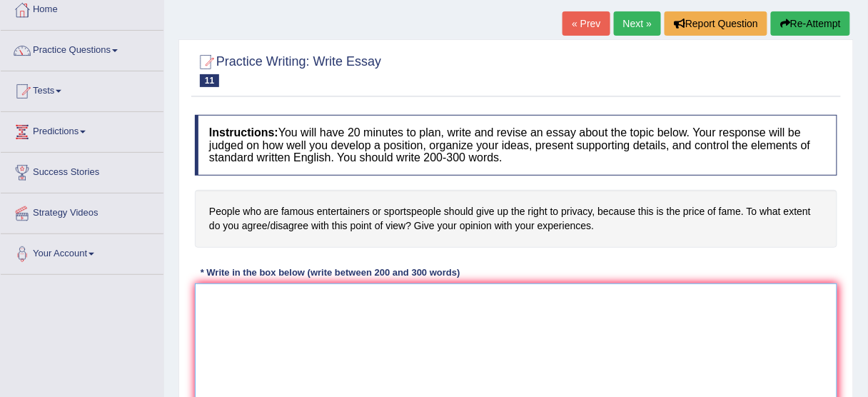
scroll to position [228, 0]
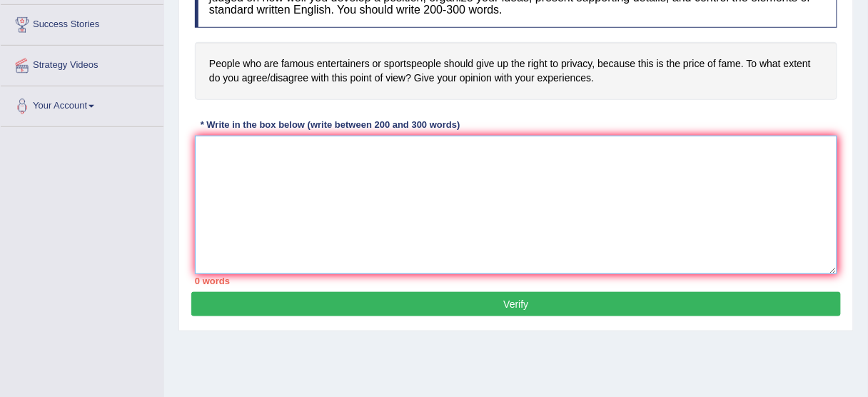
click at [303, 163] on textarea at bounding box center [516, 205] width 642 height 138
paste textarea ""People who are famous entertainers or sportspeople should give up the right to…"
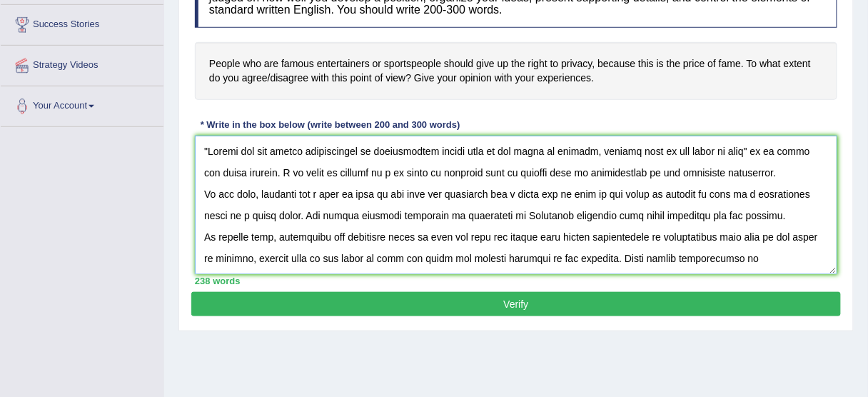
scroll to position [0, 0]
click at [359, 172] on textarea at bounding box center [516, 205] width 642 height 138
click at [764, 169] on textarea at bounding box center [516, 205] width 642 height 138
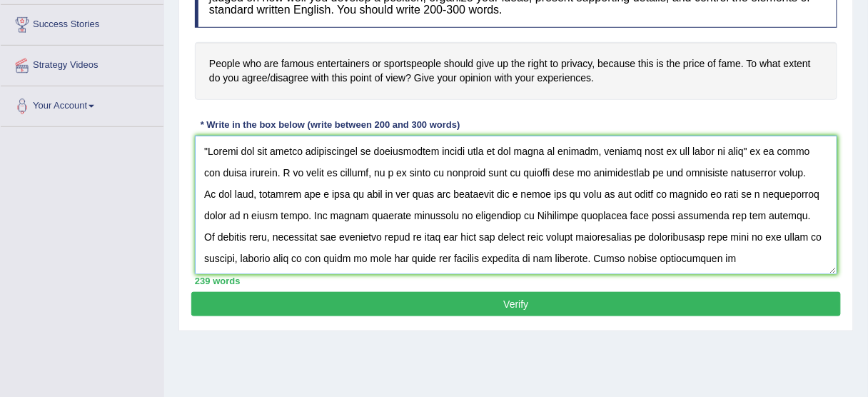
click at [754, 213] on textarea at bounding box center [516, 205] width 642 height 138
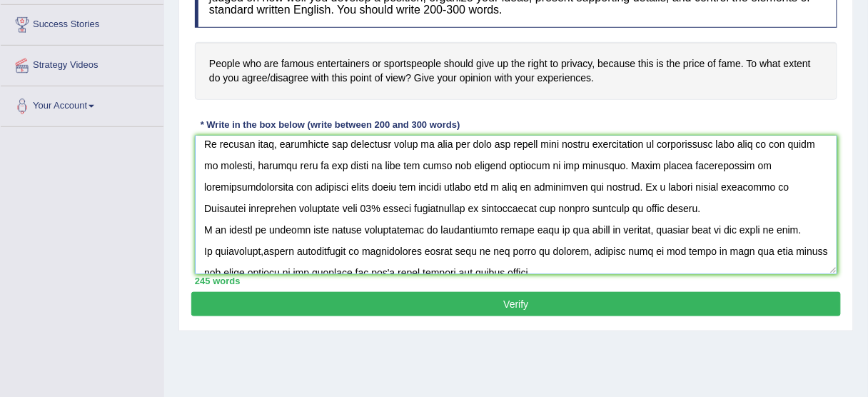
scroll to position [57, 0]
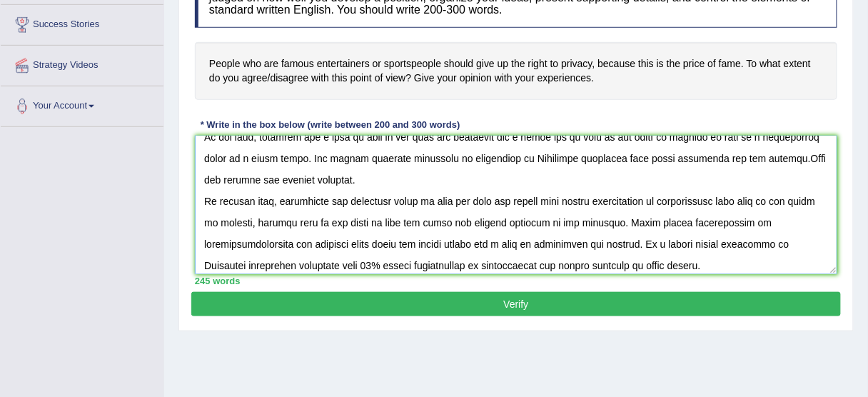
click at [384, 200] on textarea at bounding box center [516, 205] width 642 height 138
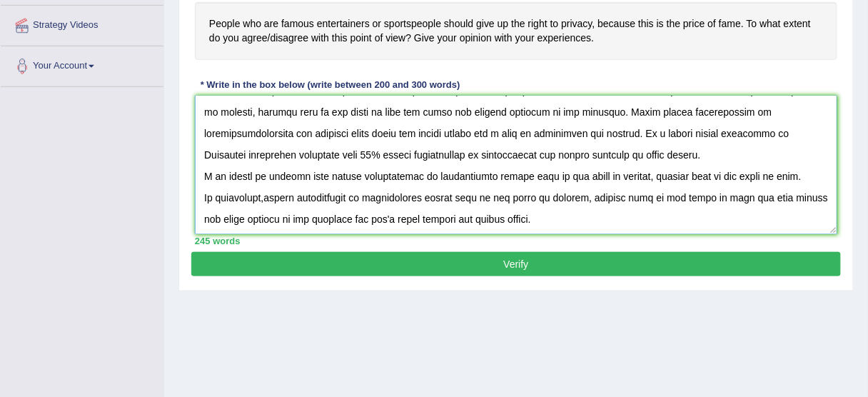
scroll to position [285, 0]
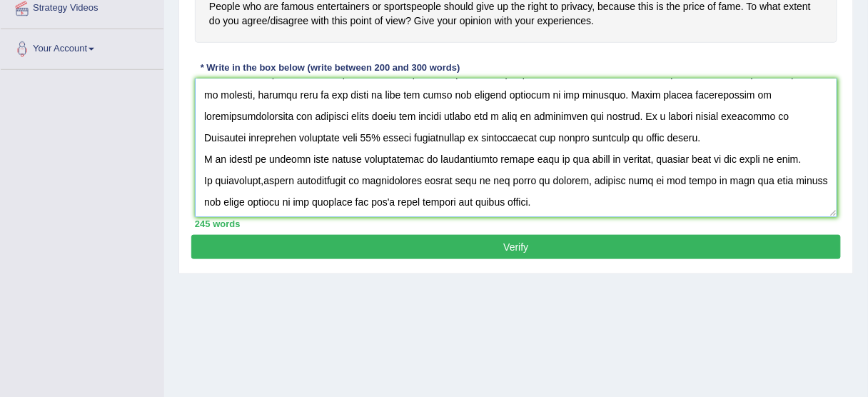
type textarea ""People who are famous entertainers or sportspeople should give up the right to…"
click at [440, 247] on button "Verify" at bounding box center [515, 247] width 649 height 24
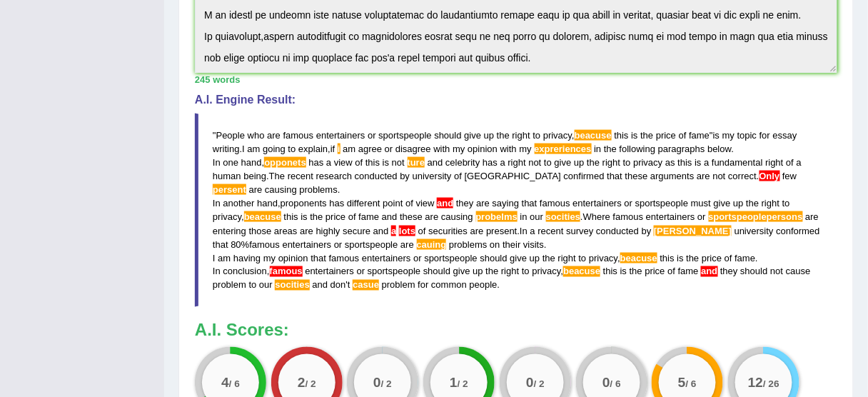
scroll to position [400, 0]
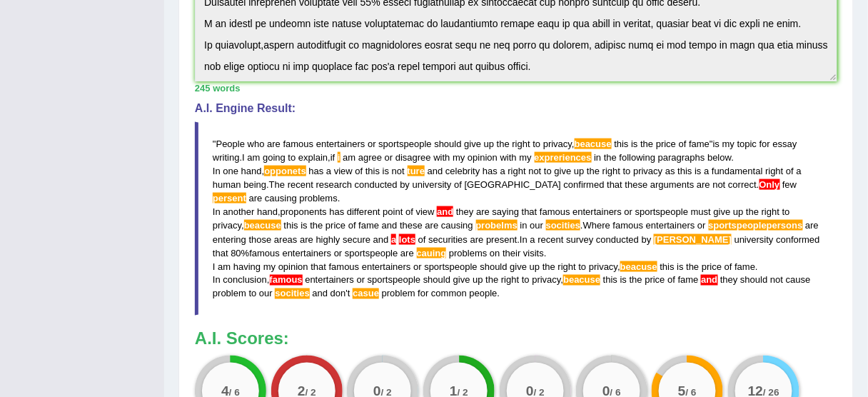
drag, startPoint x: 502, startPoint y: 293, endPoint x: 284, endPoint y: 199, distance: 236.9
click at [284, 199] on blockquote "" People who are famous entertainers or sportspeople should give up the right t…" at bounding box center [516, 218] width 642 height 193
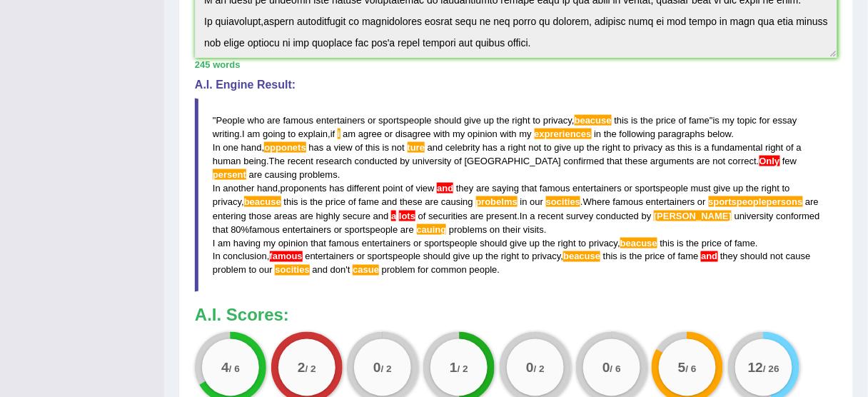
scroll to position [357, 0]
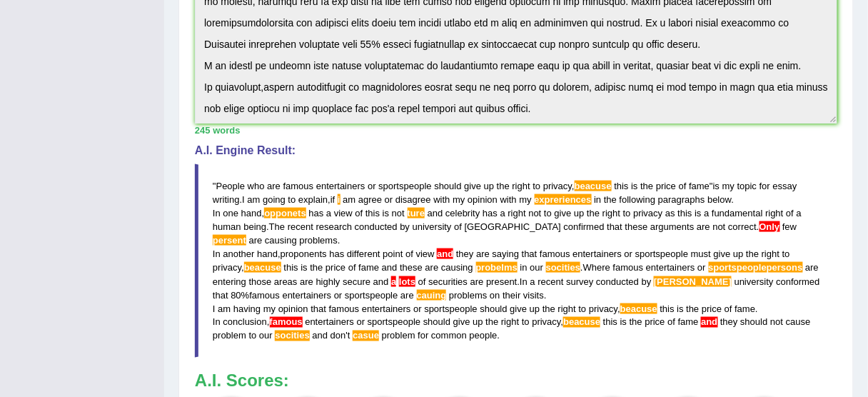
drag, startPoint x: 502, startPoint y: 337, endPoint x: 248, endPoint y: 233, distance: 274.6
click at [253, 235] on blockquote "" People who are famous entertainers or sportspeople should give up the right t…" at bounding box center [516, 260] width 642 height 193
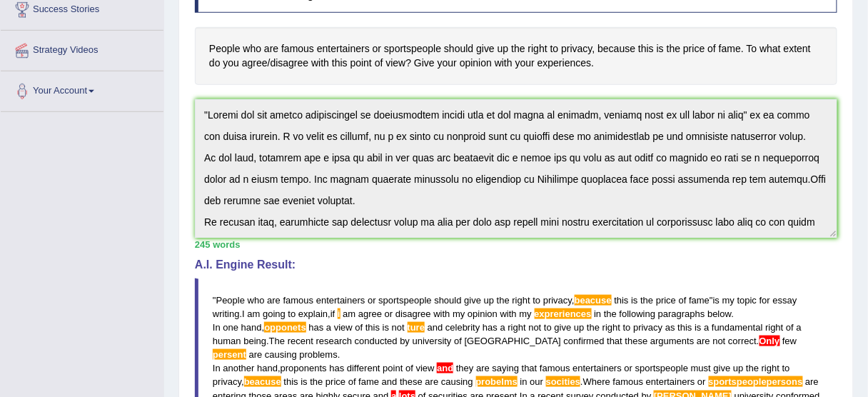
scroll to position [15, 0]
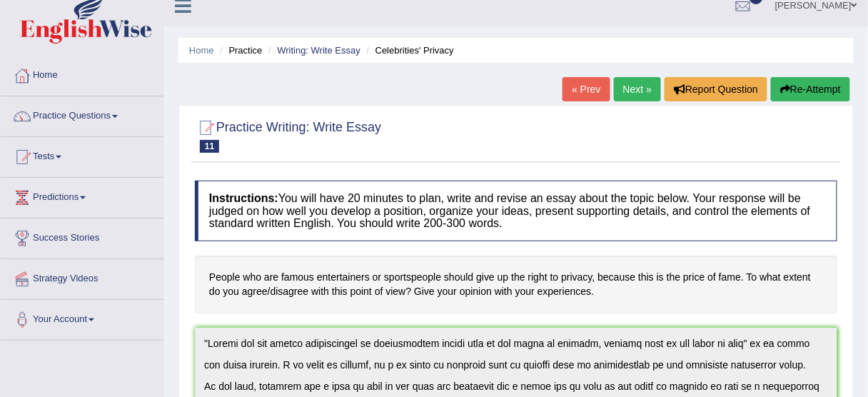
click at [811, 88] on button "Re-Attempt" at bounding box center [810, 89] width 79 height 24
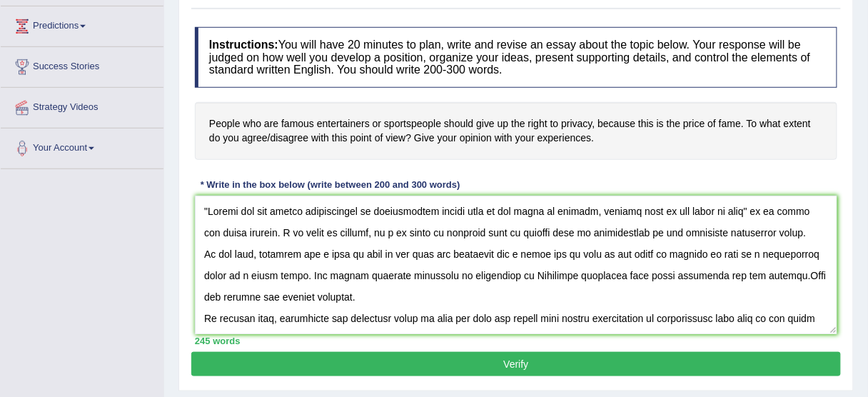
click at [295, 252] on textarea at bounding box center [516, 265] width 642 height 138
click at [427, 253] on textarea at bounding box center [516, 265] width 642 height 138
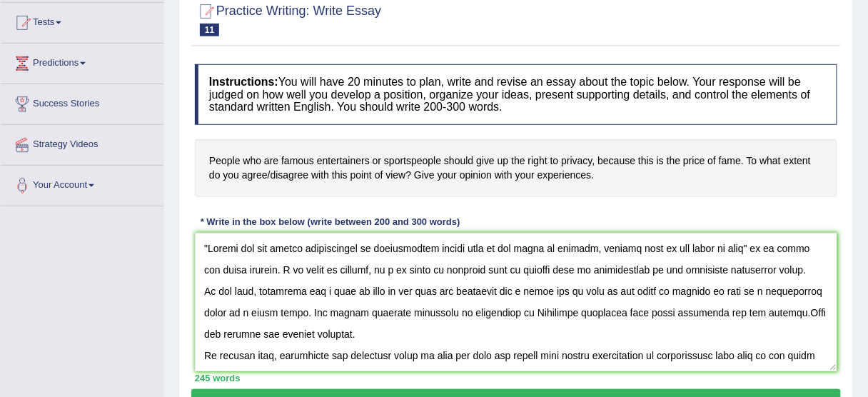
scroll to position [129, 0]
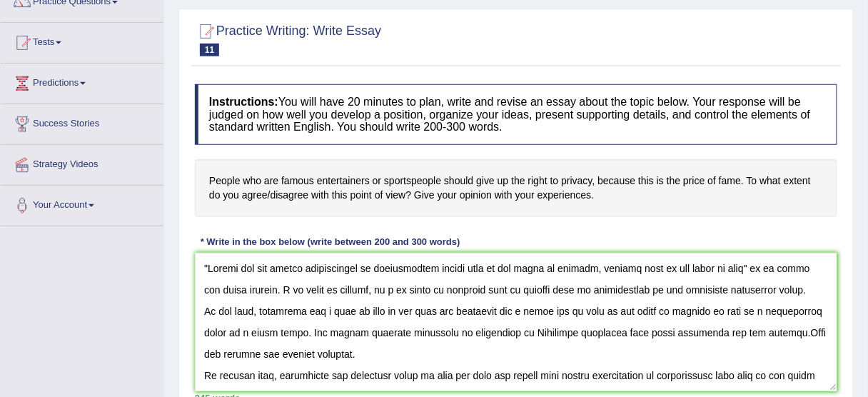
click at [634, 263] on textarea at bounding box center [516, 322] width 642 height 138
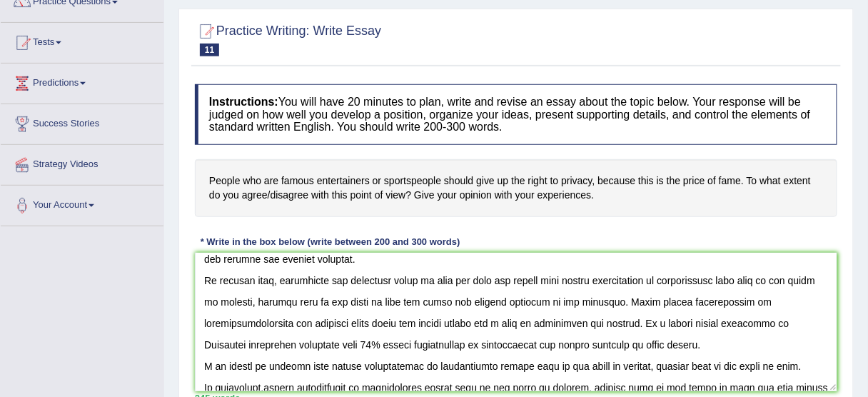
scroll to position [114, 0]
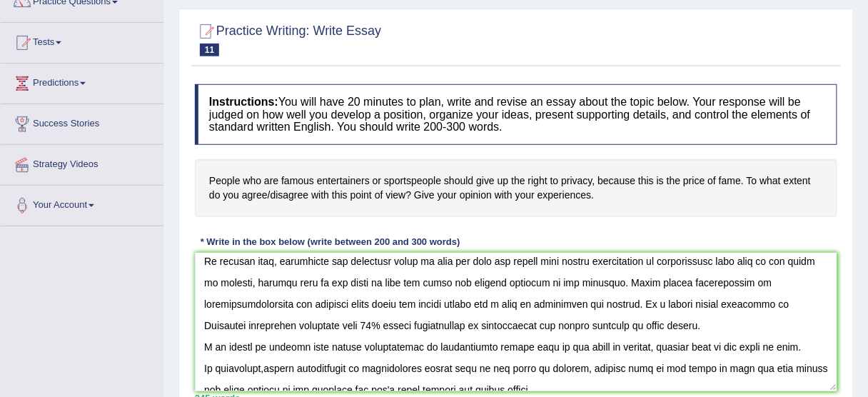
click at [260, 304] on textarea at bounding box center [516, 322] width 642 height 138
click at [771, 283] on textarea at bounding box center [516, 322] width 642 height 138
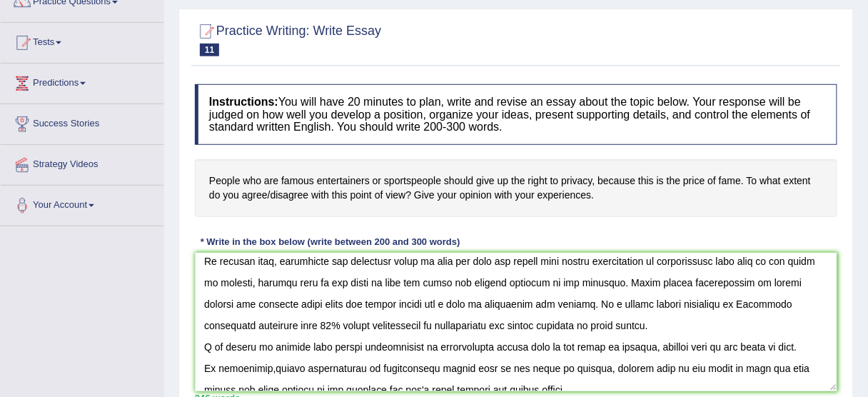
click at [229, 323] on textarea at bounding box center [516, 322] width 642 height 138
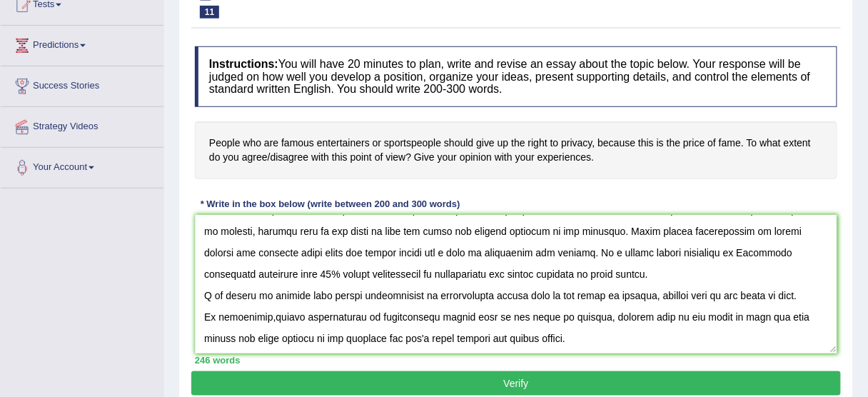
scroll to position [186, 0]
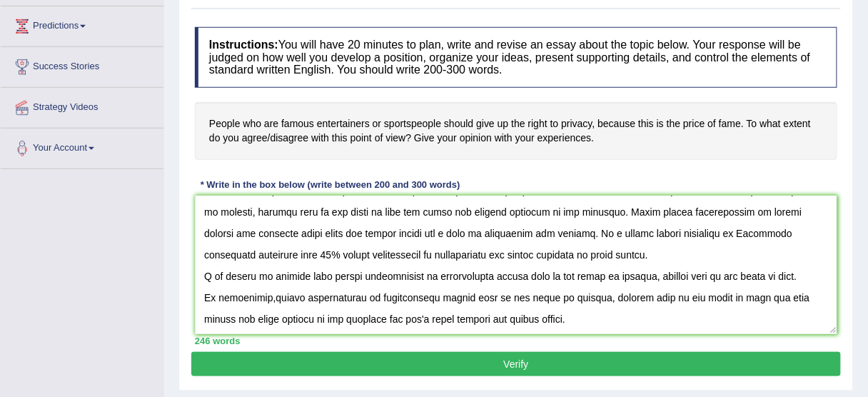
click at [263, 293] on textarea at bounding box center [516, 265] width 642 height 138
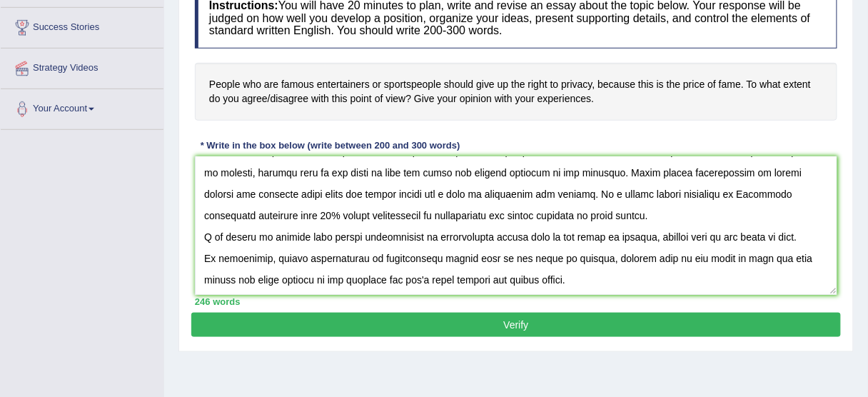
scroll to position [243, 0]
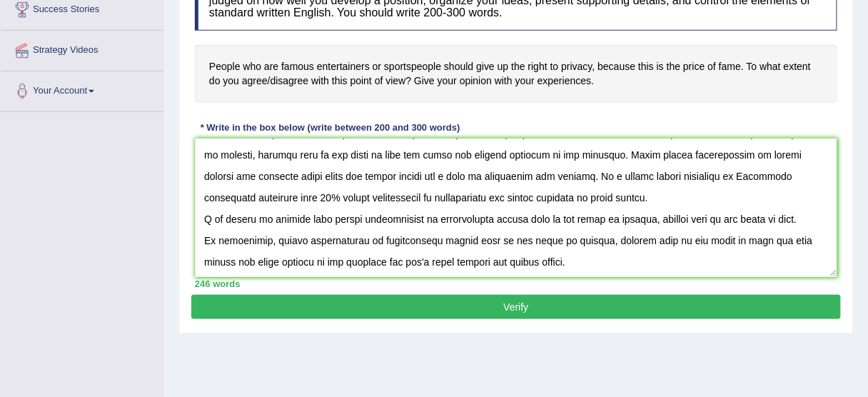
type textarea ""People who are famous entertainers or sportspeople should give up the right to…"
click at [397, 307] on button "Verify" at bounding box center [515, 307] width 649 height 24
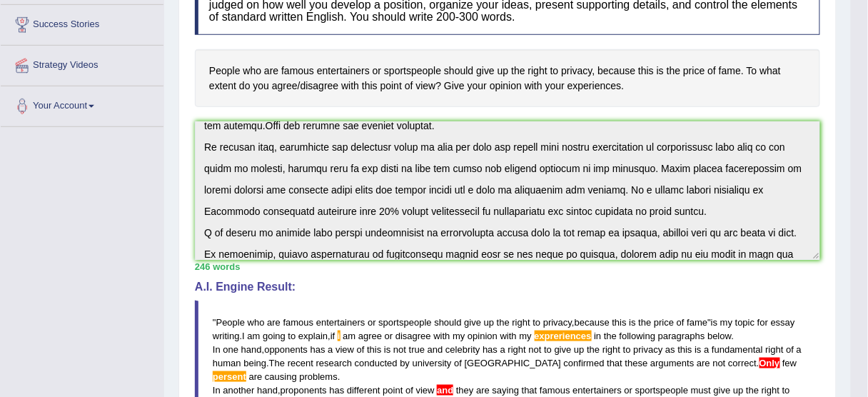
scroll to position [0, 0]
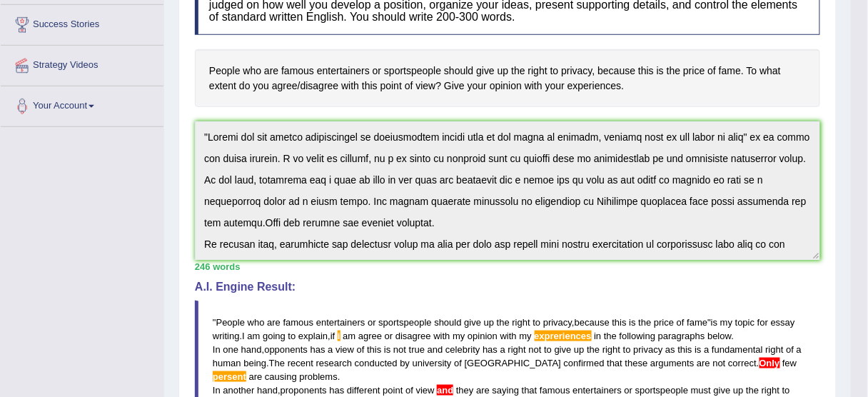
click at [196, 110] on div "Instructions: You will have 20 minutes to plan, write and revise an essay about…" at bounding box center [507, 299] width 632 height 664
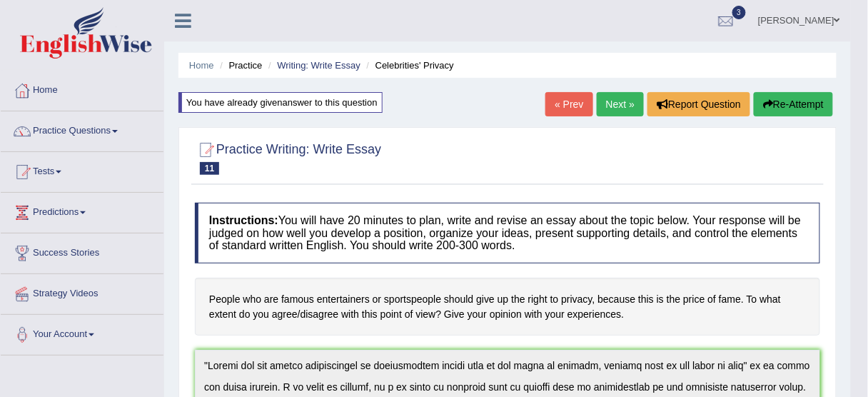
click at [787, 104] on button "Re-Attempt" at bounding box center [793, 104] width 79 height 24
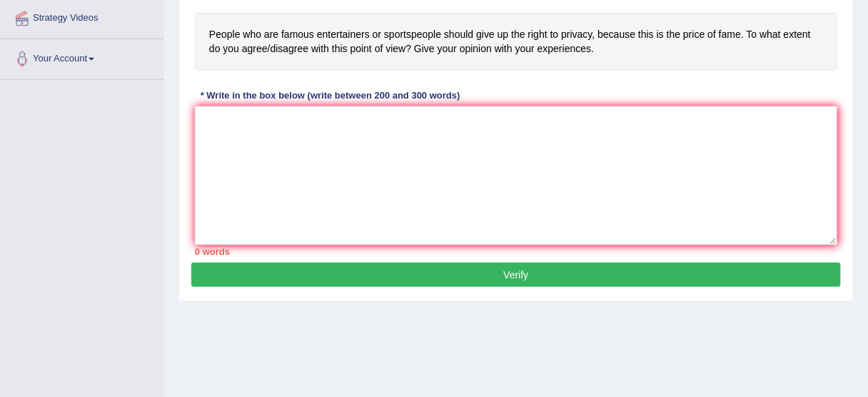
scroll to position [285, 0]
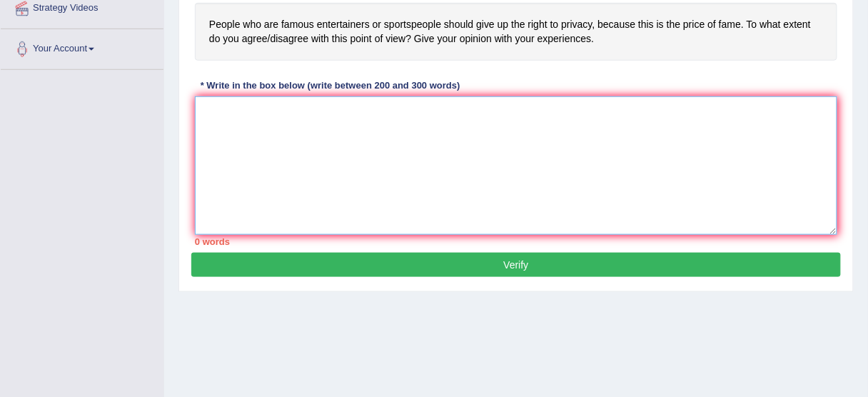
click at [258, 142] on textarea at bounding box center [516, 165] width 642 height 138
paste textarea ""People who are famous entertainers or sportspeople should give up the right to…"
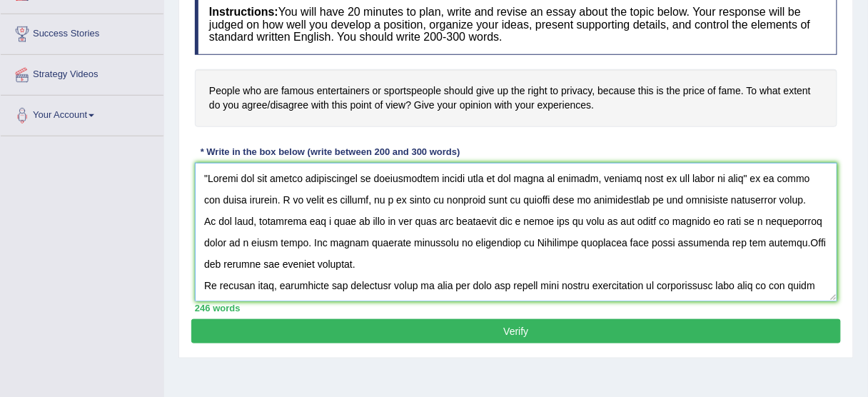
scroll to position [171, 0]
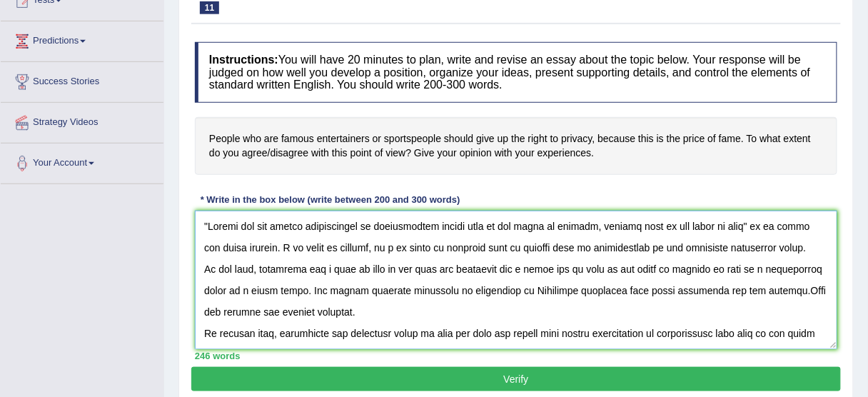
click at [605, 246] on textarea at bounding box center [516, 280] width 642 height 138
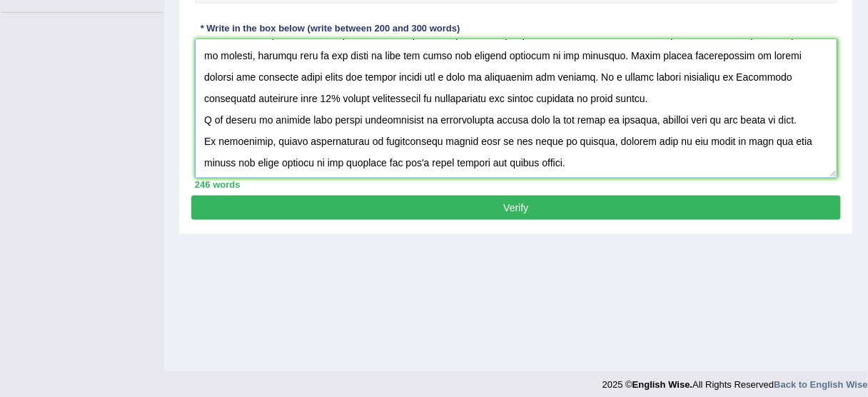
scroll to position [353, 0]
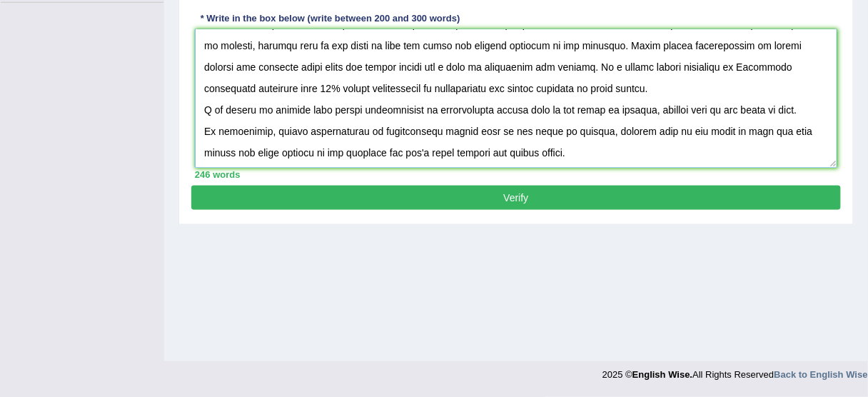
click at [721, 63] on textarea at bounding box center [516, 98] width 642 height 138
click at [664, 108] on textarea at bounding box center [516, 98] width 642 height 138
type textarea ""People who are famous entertainers or sportspeople should give up the right to…"
click at [545, 195] on button "Verify" at bounding box center [515, 198] width 649 height 24
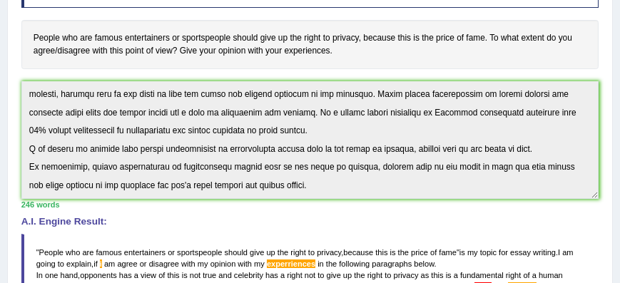
scroll to position [0, 0]
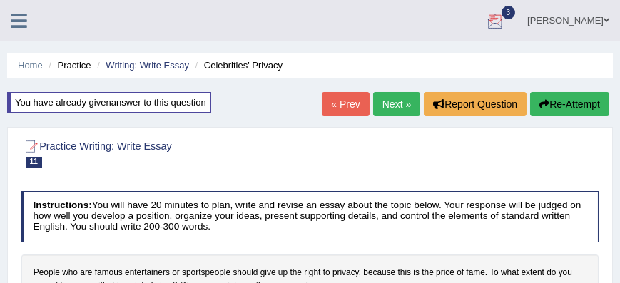
click at [506, 23] on div at bounding box center [495, 21] width 21 height 21
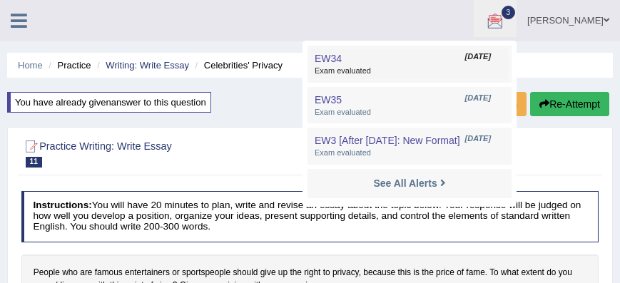
click at [450, 69] on span "Exam evaluated" at bounding box center [410, 71] width 190 height 11
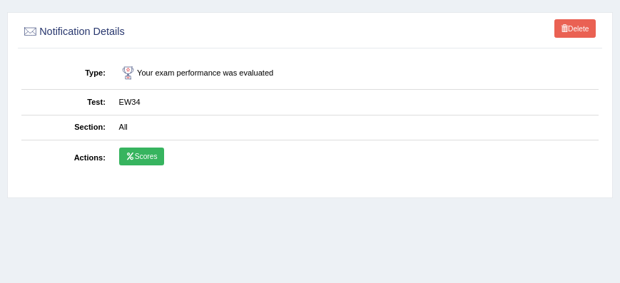
scroll to position [81, 0]
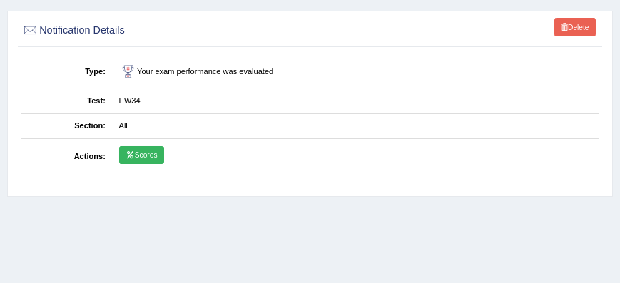
click at [141, 150] on link "Scores" at bounding box center [141, 155] width 45 height 19
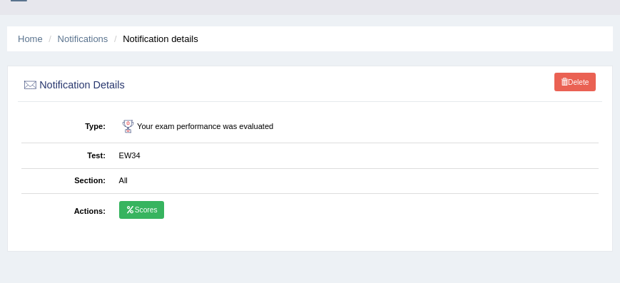
scroll to position [0, 0]
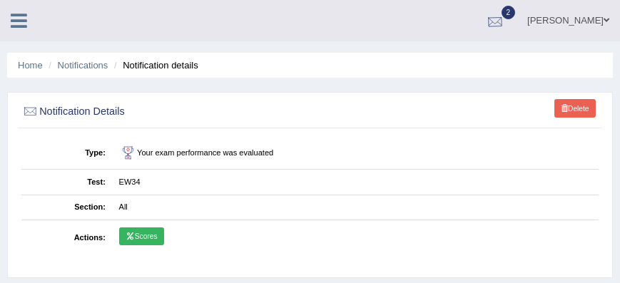
click at [506, 21] on div at bounding box center [495, 21] width 21 height 21
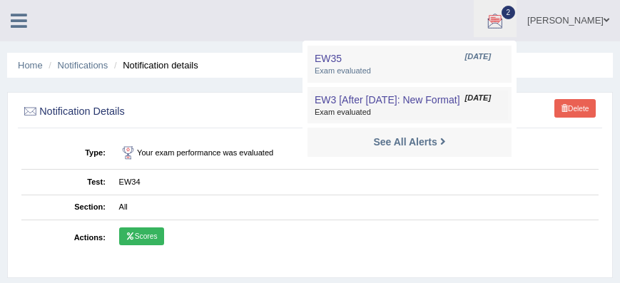
click at [447, 111] on span "Exam evaluated" at bounding box center [410, 112] width 190 height 11
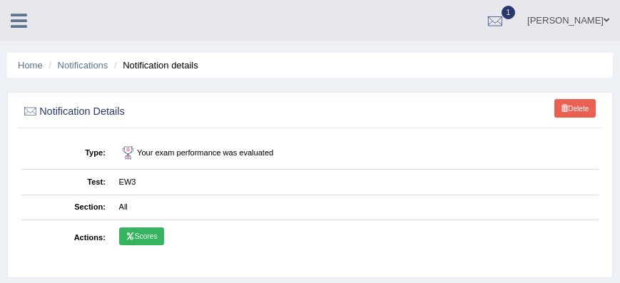
click at [146, 235] on link "Scores" at bounding box center [141, 237] width 45 height 19
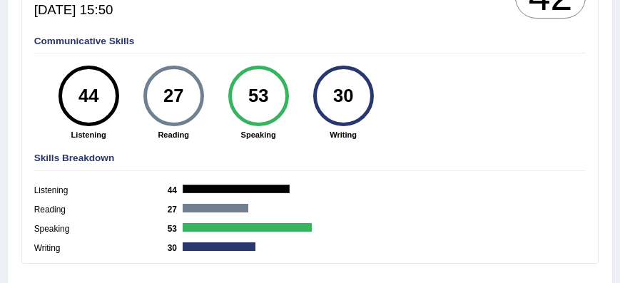
scroll to position [244, 0]
